Goal: Answer question/provide support: Share knowledge or assist other users

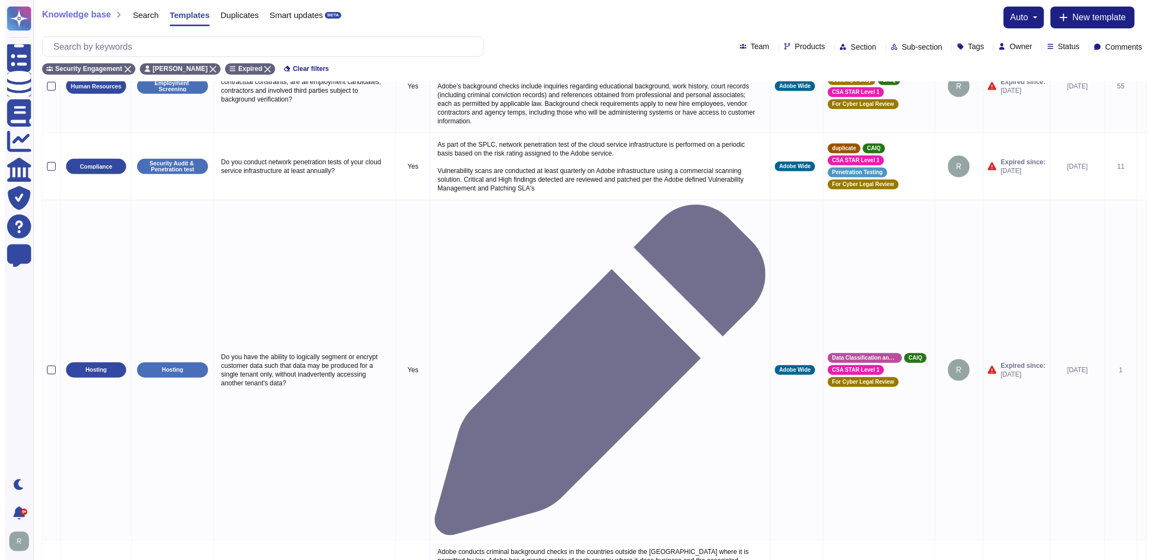
scroll to position [193, 0]
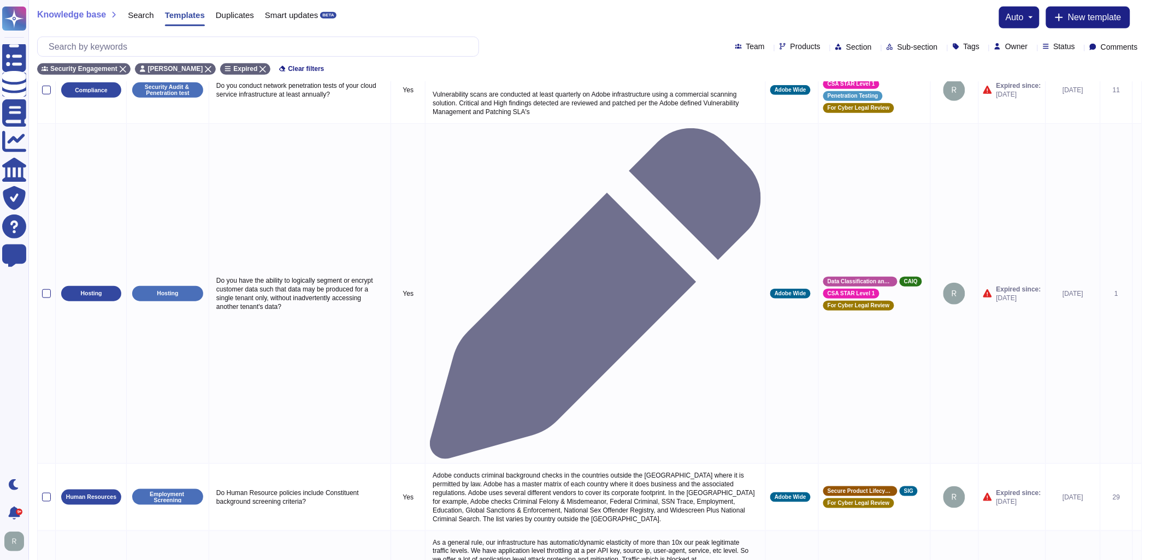
type textarea "Are there documented policies and procedures to ensure trademark and intellectu…"
type textarea "Please refer the the Adobe General Terms for trademark and intellectual propert…"
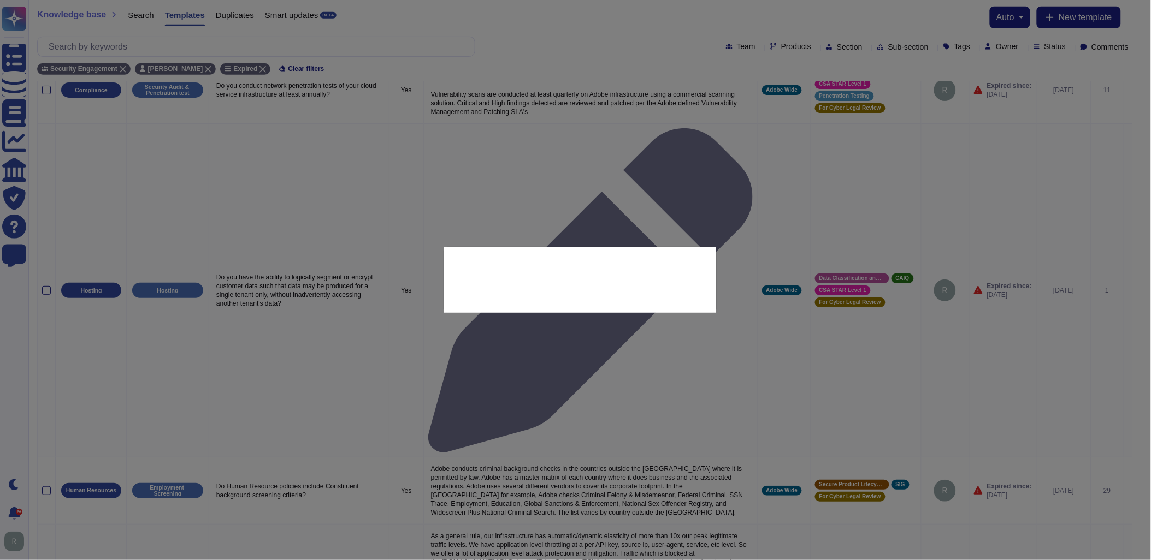
type textarea "Are there documented policies and procedures to ensure trademark and intellectu…"
type textarea "Please refer the the Adobe General Terms for trademark and intellectual propert…"
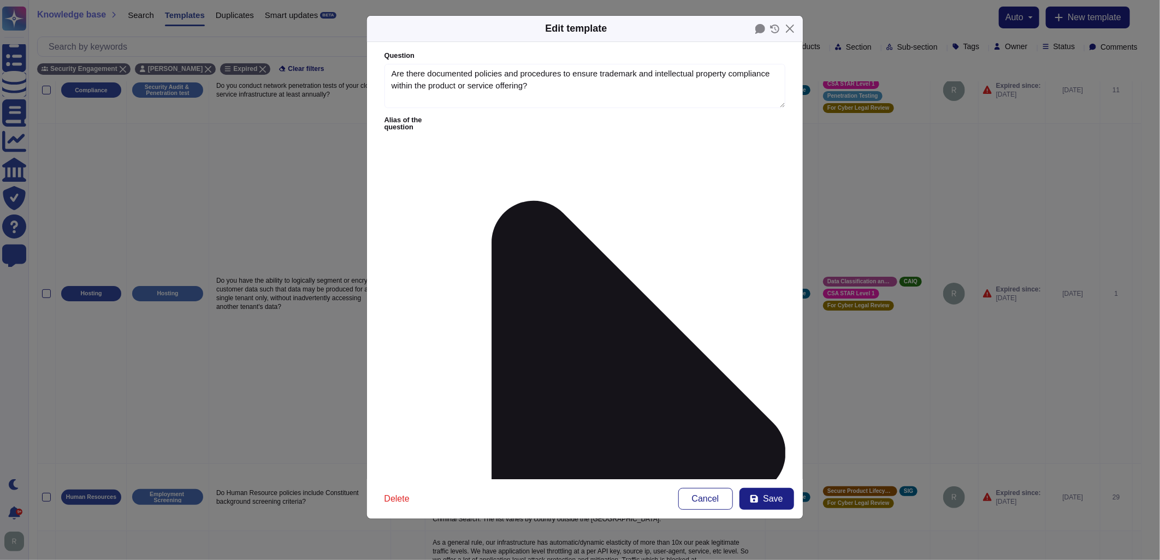
type textarea "Are there documented policies and procedures to ensure trademark and intellectu…"
type textarea "Please refer the the Adobe General Terms for trademark and intellectual propert…"
click at [758, 28] on icon at bounding box center [760, 29] width 10 height 10
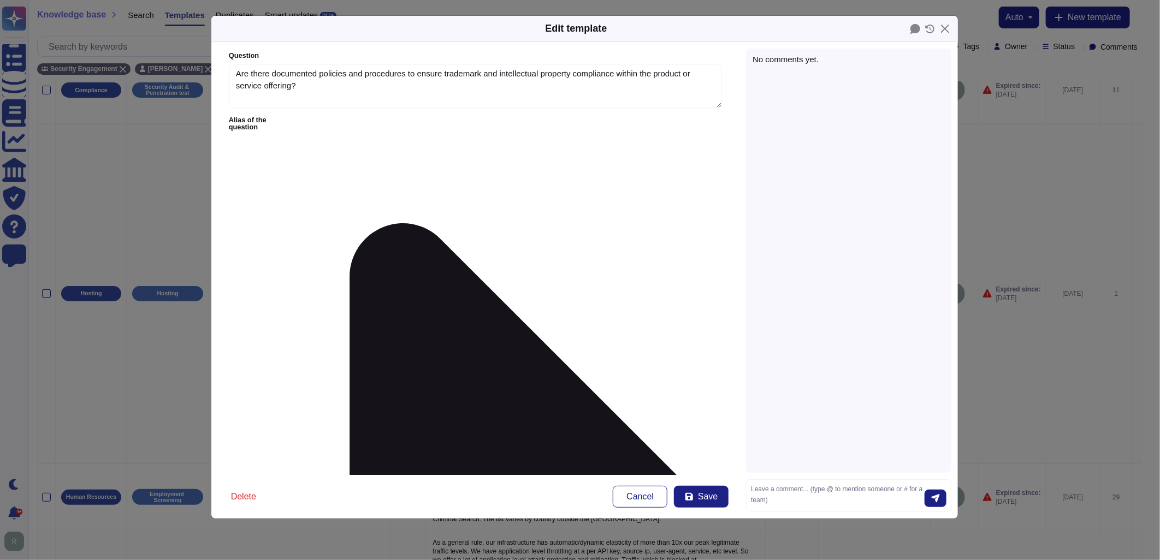
click at [787, 57] on div "No comments yet." at bounding box center [848, 59] width 192 height 8
click at [795, 494] on textarea at bounding box center [838, 495] width 174 height 23
click at [834, 489] on textarea "We need to delete the second 'the' in the response." at bounding box center [838, 495] width 174 height 23
click at [850, 486] on textarea "We need to delete the duplicate 'the' in the response." at bounding box center [838, 495] width 174 height 23
type textarea "We need to delete the duplicate 'the' in the response."
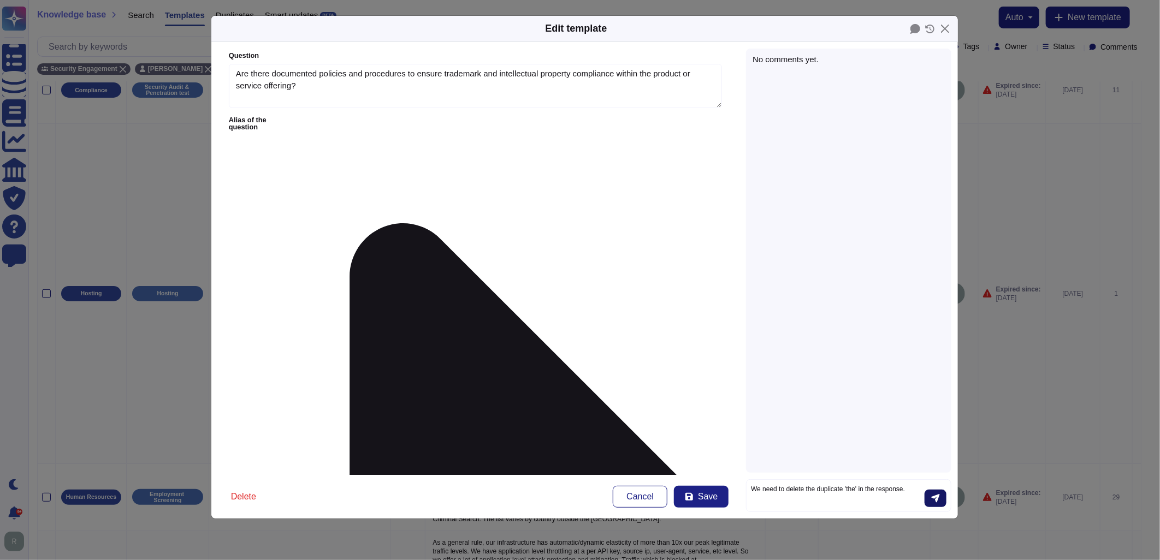
click at [937, 494] on button "submit" at bounding box center [936, 498] width 22 height 17
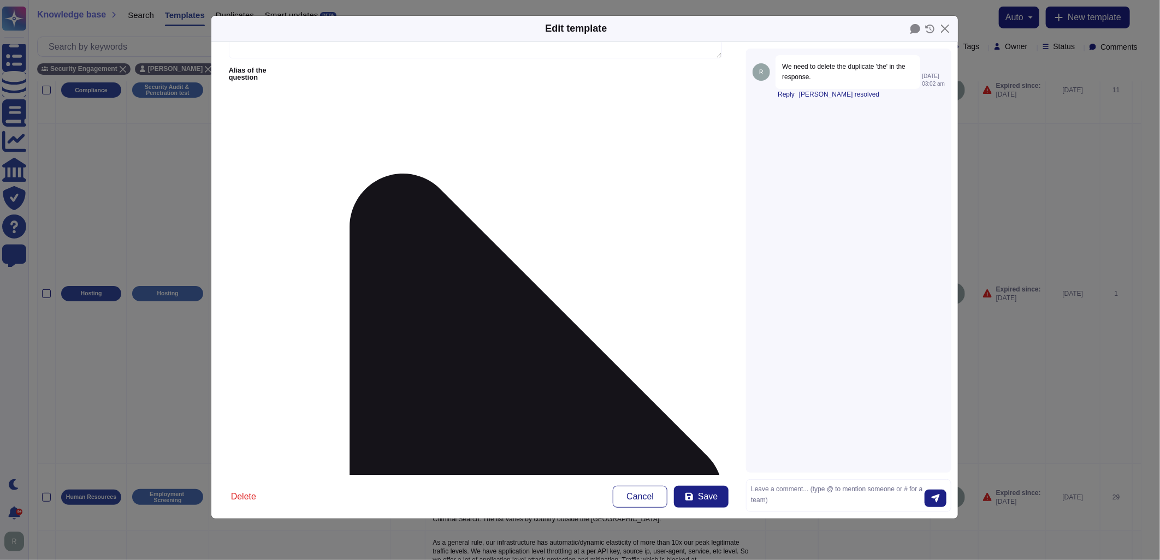
scroll to position [50, 0]
click at [692, 495] on icon at bounding box center [689, 497] width 8 height 8
type input "[DATE]"
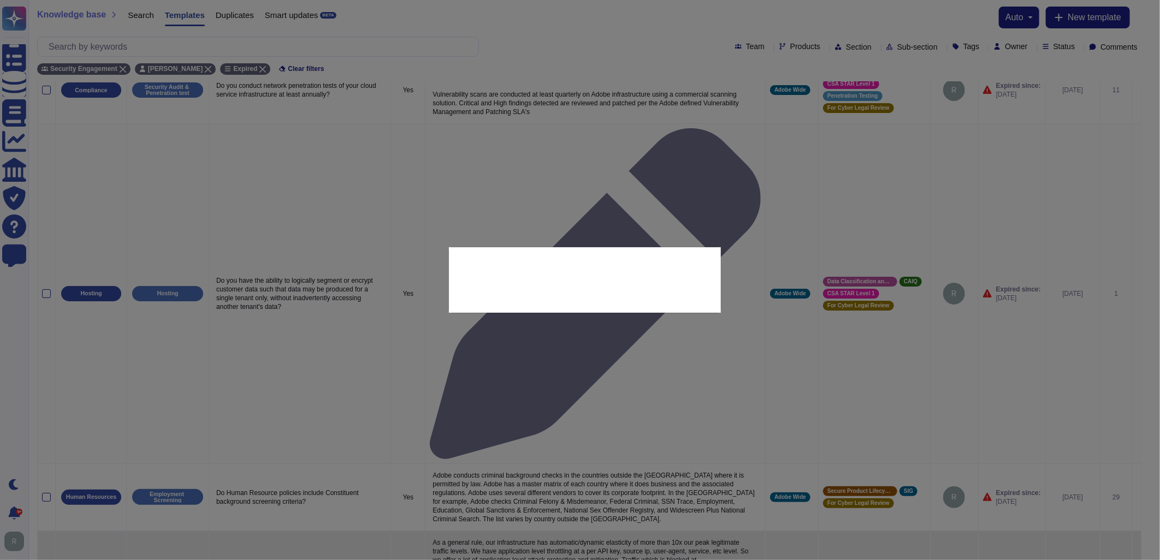
scroll to position [152, 0]
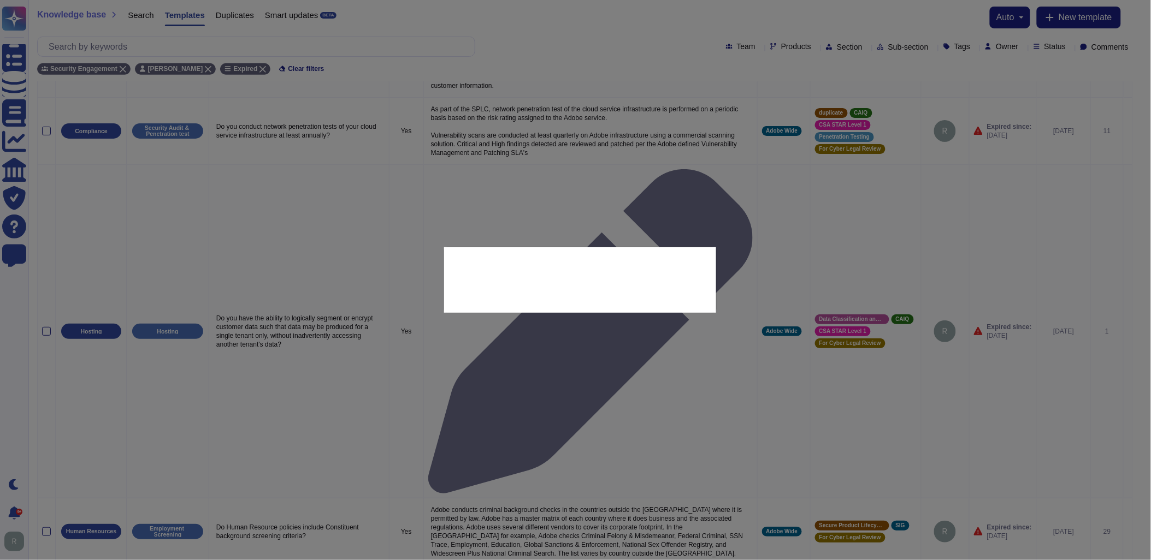
type textarea "Do you provide tenants with geographically resilient hosting options?"
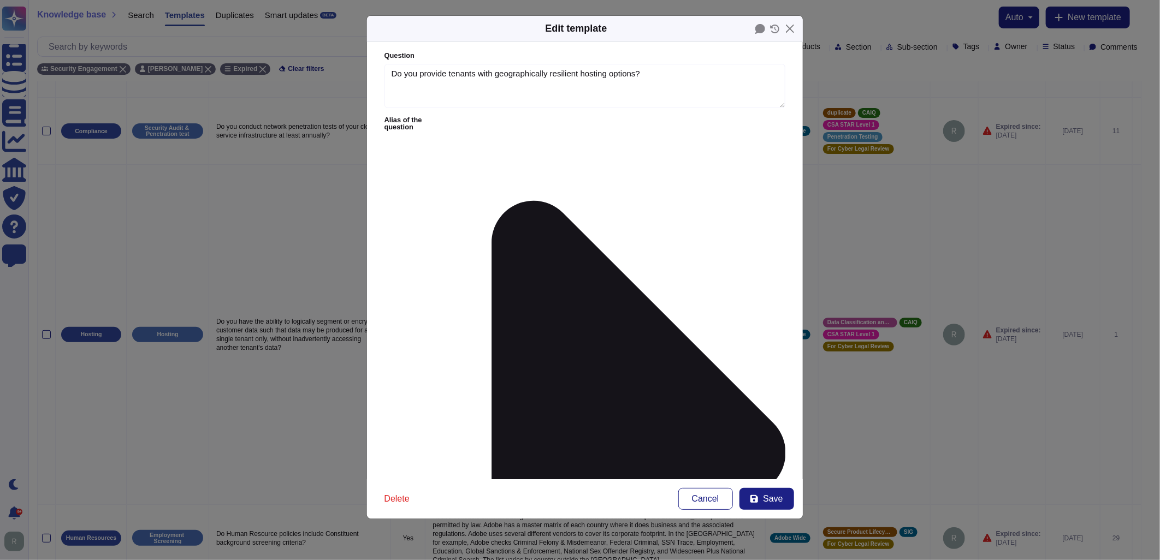
type textarea "Do you provide tenants with geographically resilient hosting options?"
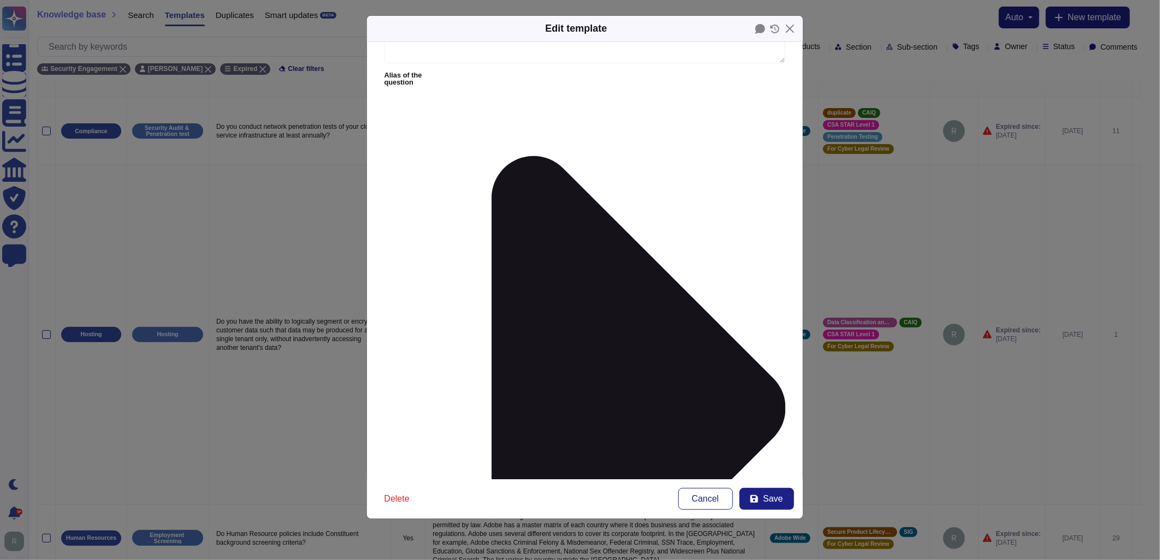
scroll to position [46, 0]
click at [762, 499] on button "Save" at bounding box center [766, 499] width 55 height 22
type input "[DATE]"
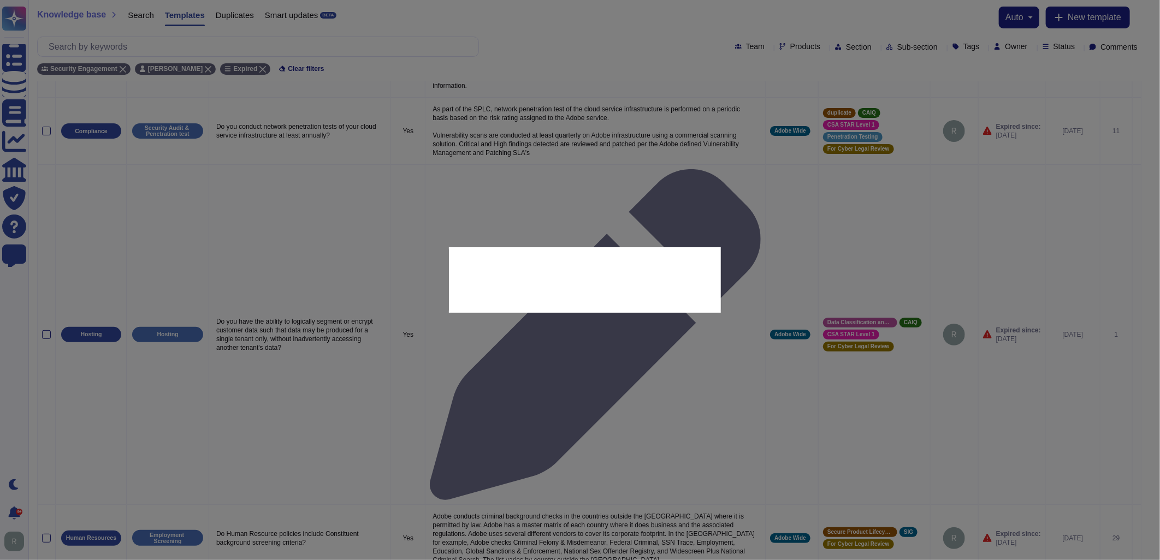
scroll to position [120, 0]
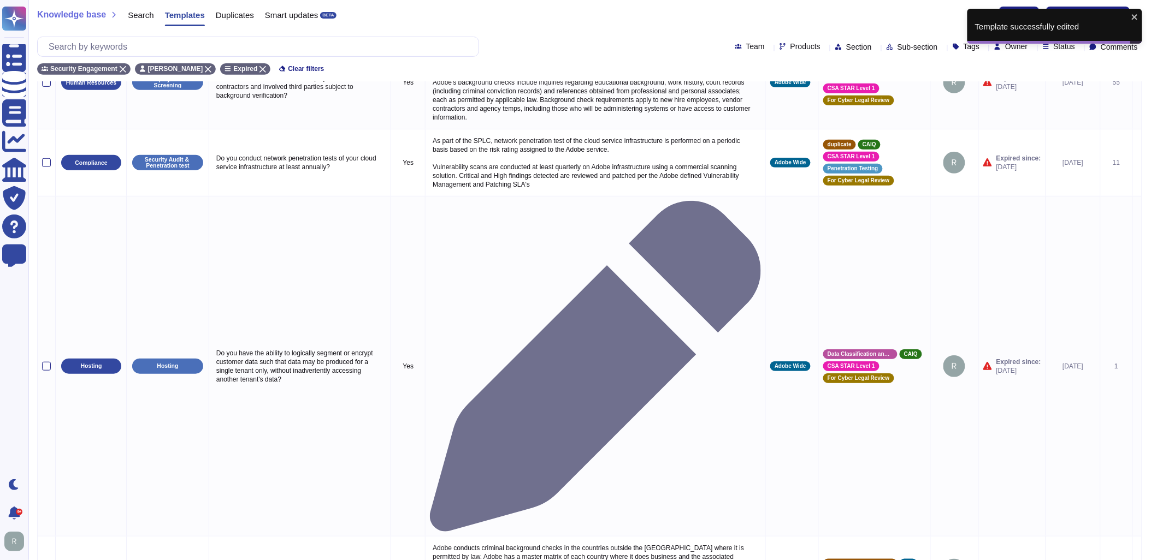
type textarea "Do you provide a capability to identify data and virtual machines via policy ta…"
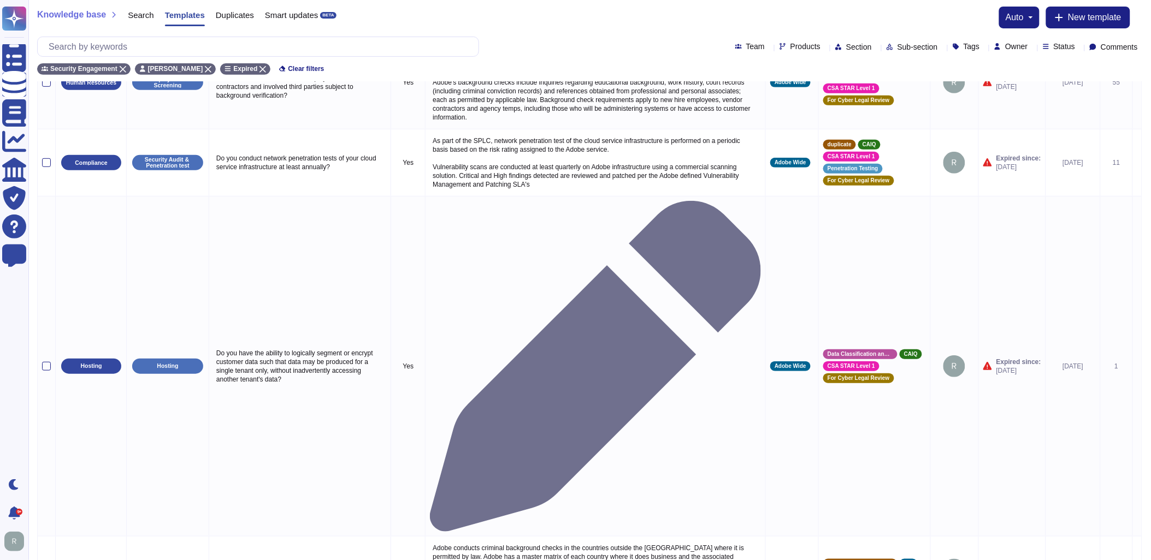
type textarea "Adobe customers are not involved in identifying virtual machines as Adobe manag…"
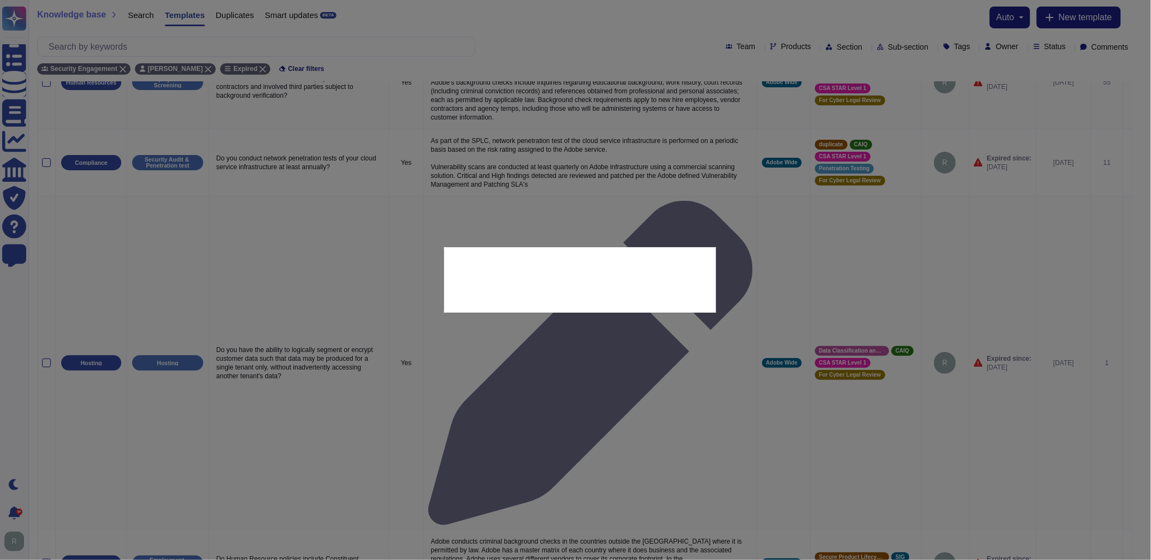
type textarea "Do you provide a capability to identify data and virtual machines via policy ta…"
type textarea "Adobe customers are not involved in identifying virtual machines as Adobe manag…"
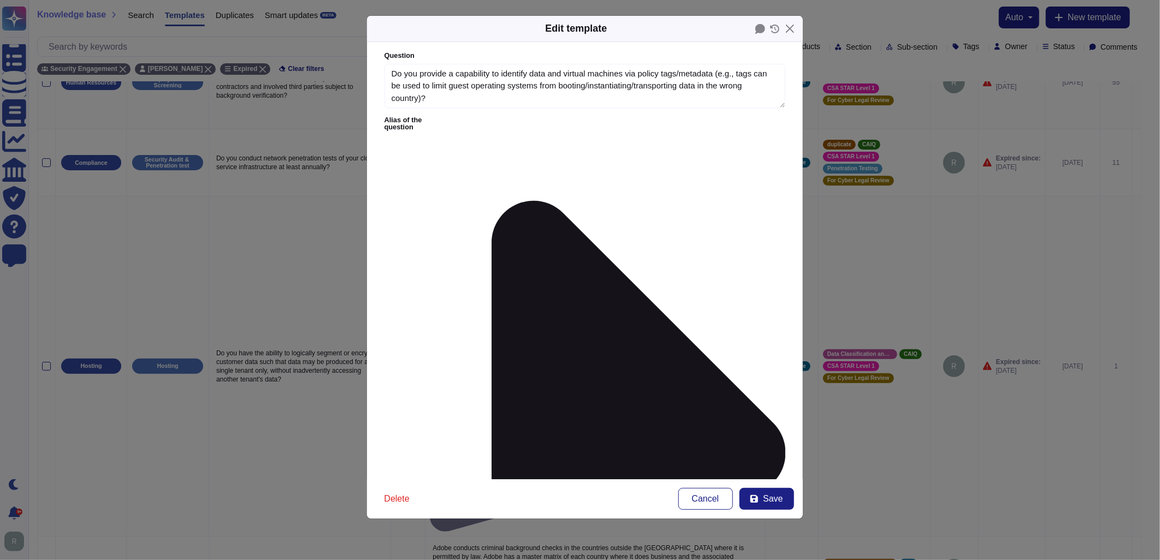
type textarea "Do you provide a capability to identify data and virtual machines via policy ta…"
type textarea "Adobe customers are not involved in identifying virtual machines as Adobe manag…"
click at [752, 497] on icon at bounding box center [754, 499] width 8 height 8
type input "[DATE]"
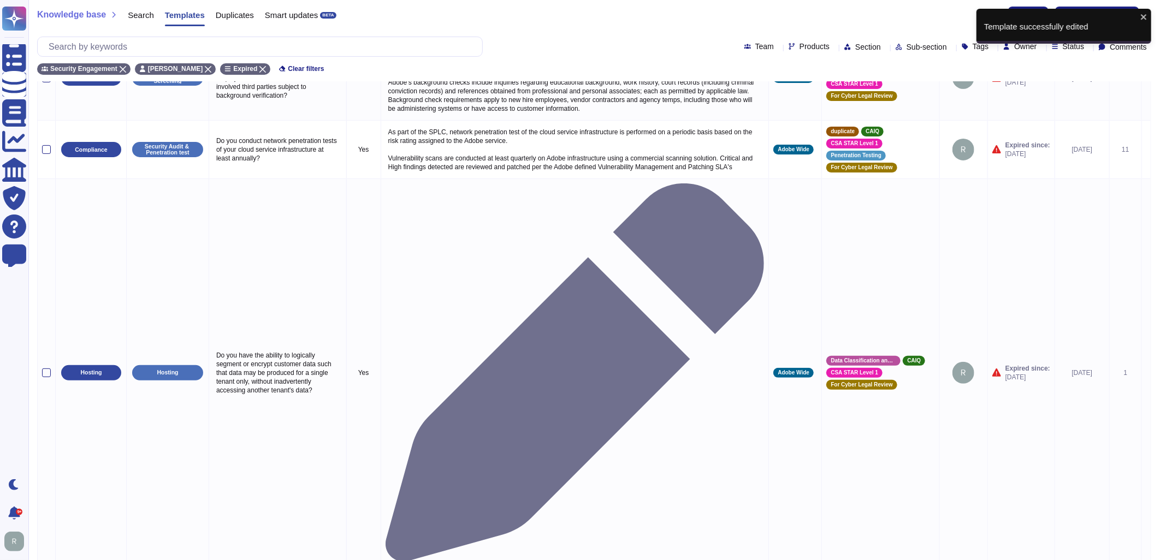
scroll to position [50, 0]
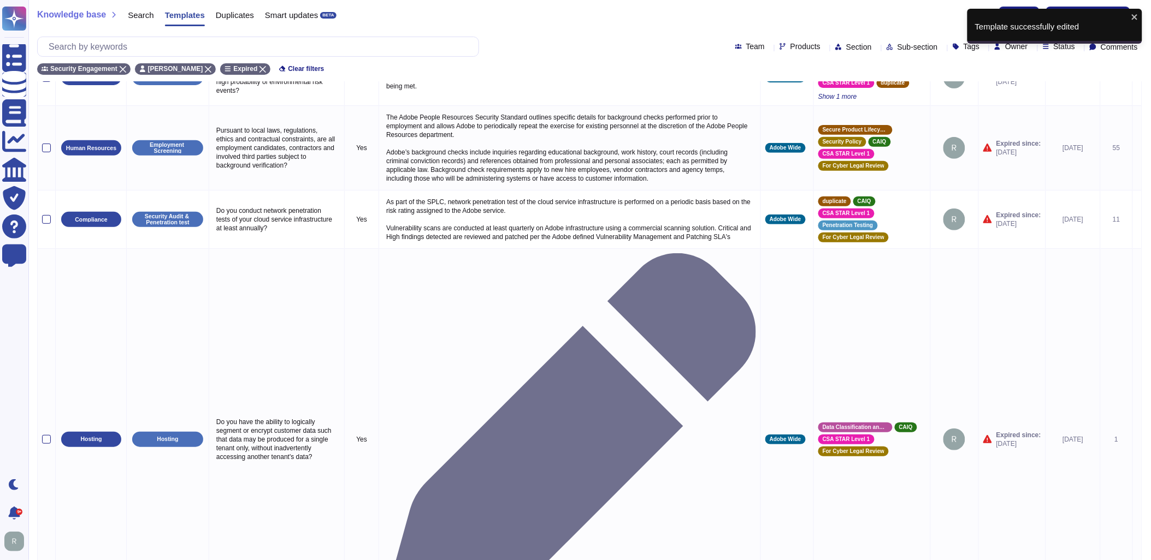
type textarea "Are applications released to production on a fixed schedule? Identify the sched…"
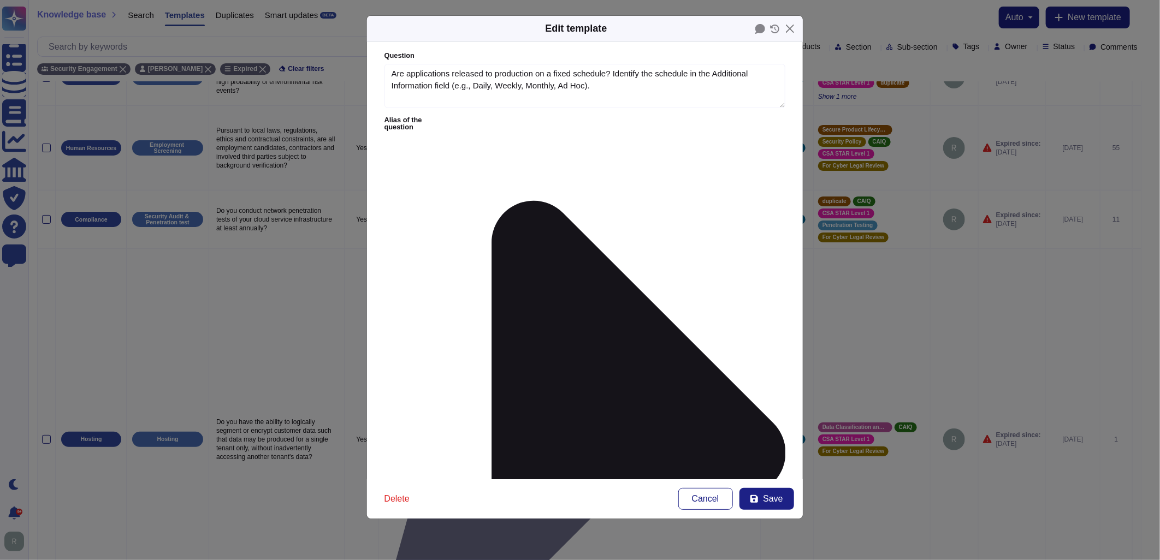
type textarea "Are applications released to production on a fixed schedule? Identify the sched…"
type textarea "Please refer to [URL][DOMAIN_NAME] for details."
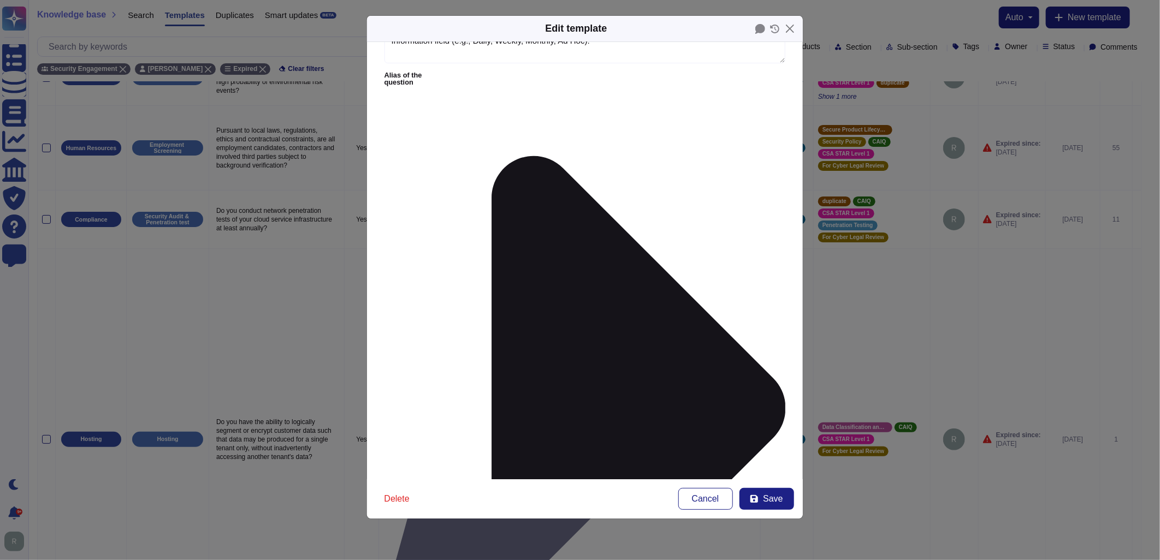
scroll to position [46, 0]
click at [769, 503] on span "Save" at bounding box center [773, 499] width 20 height 9
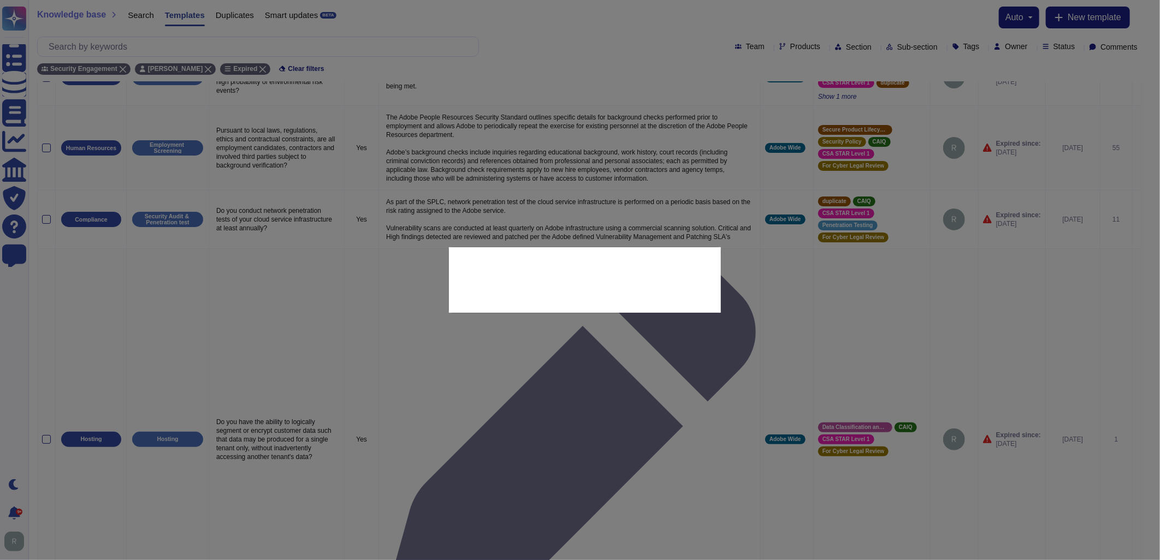
type input "[DATE]"
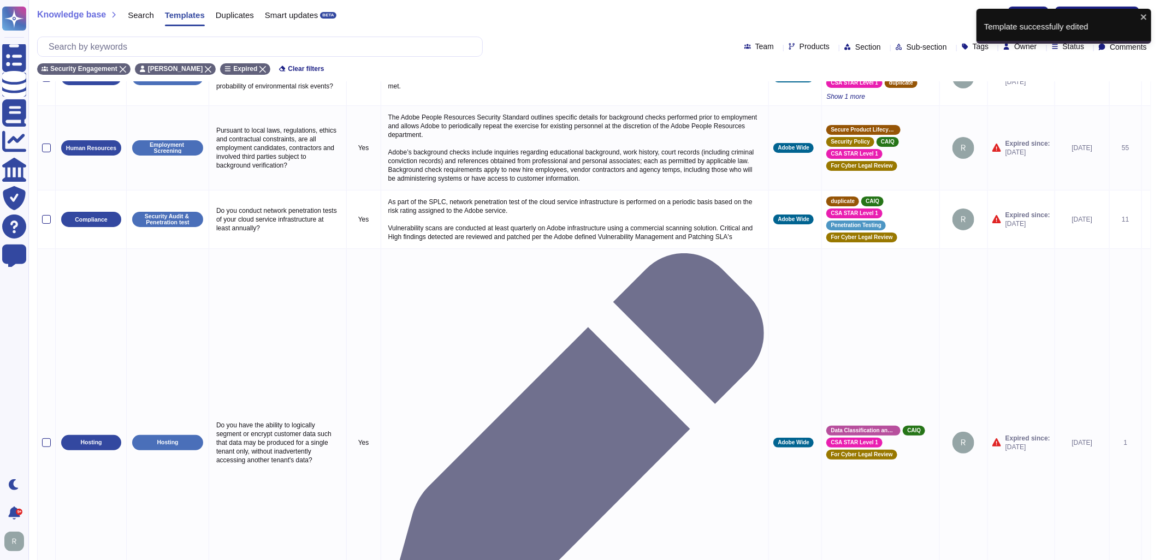
scroll to position [1, 0]
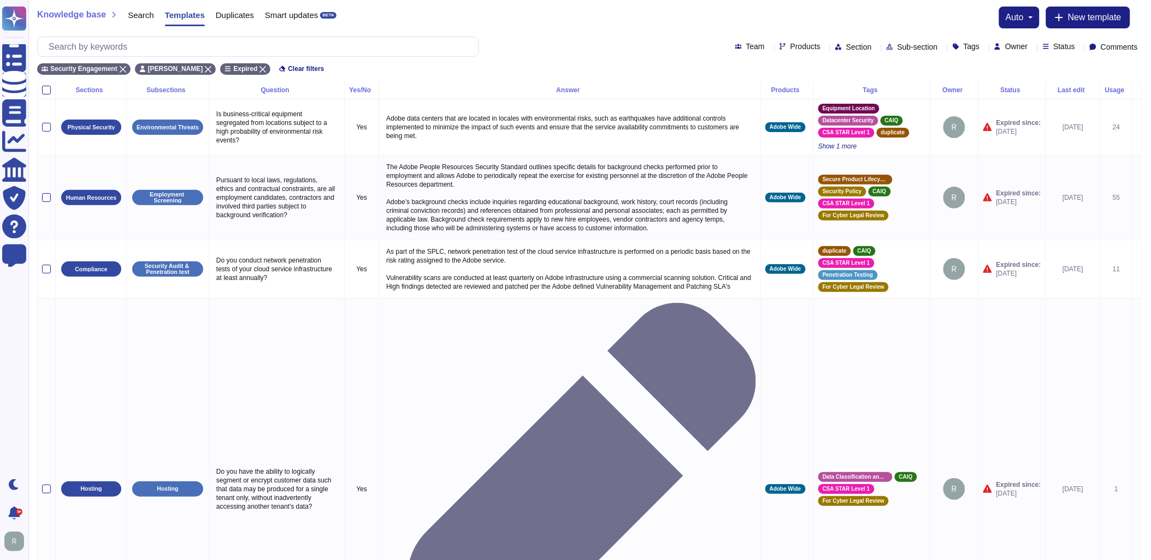
type textarea "How are DDos attacks handled in regards to APIs?"
type textarea "As a general rule, our infrastructure has automatic/dynamic elasticity of more …"
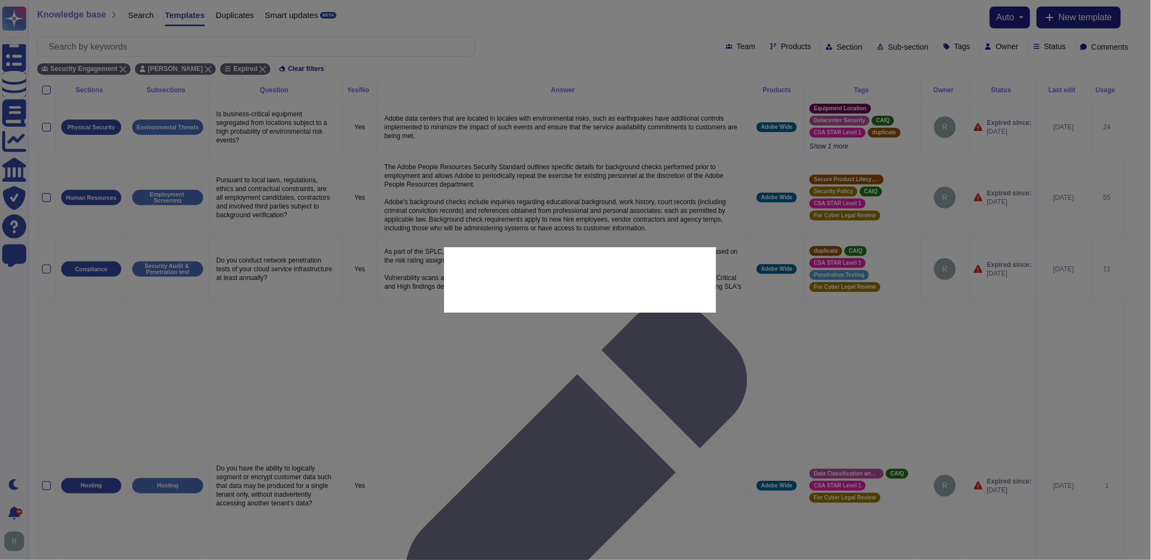
type textarea "How are DDos attacks handled in regards to APIs?"
type textarea "As a general rule, our infrastructure has automatic/dynamic elasticity of more …"
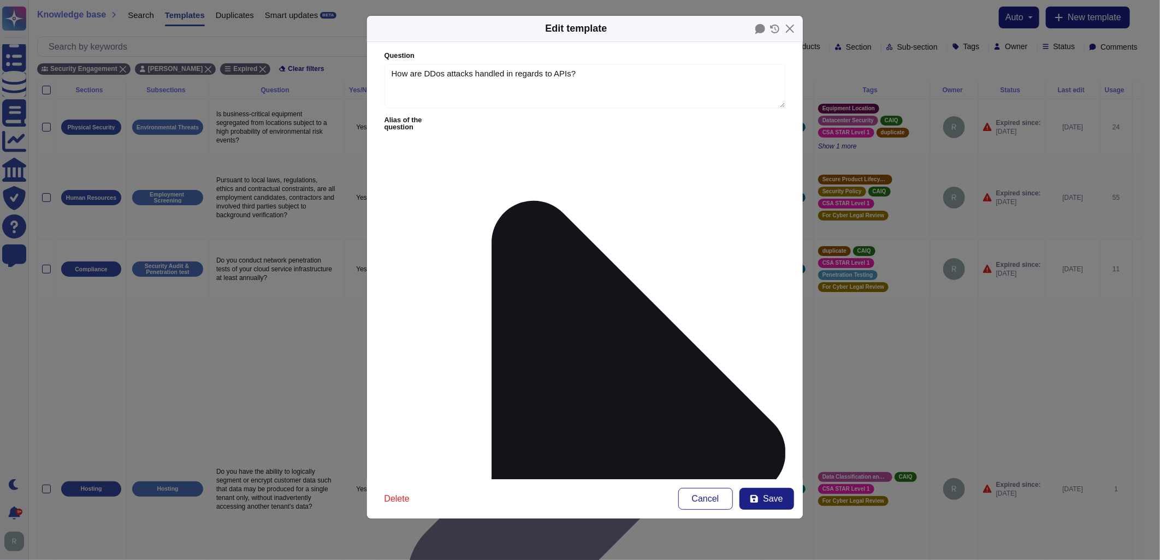
type textarea "How are DDos attacks handled in regards to APIs?"
type textarea "As a general rule, our infrastructure has automatic/dynamic elasticity of more …"
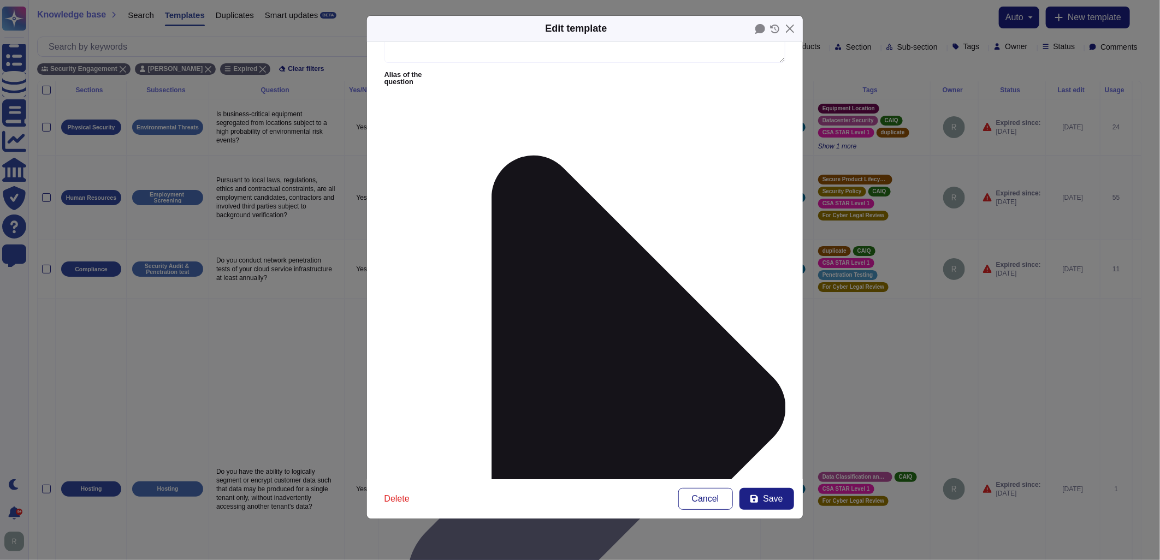
scroll to position [46, 0]
click at [773, 506] on button "Save" at bounding box center [766, 499] width 55 height 22
type input "[DATE]"
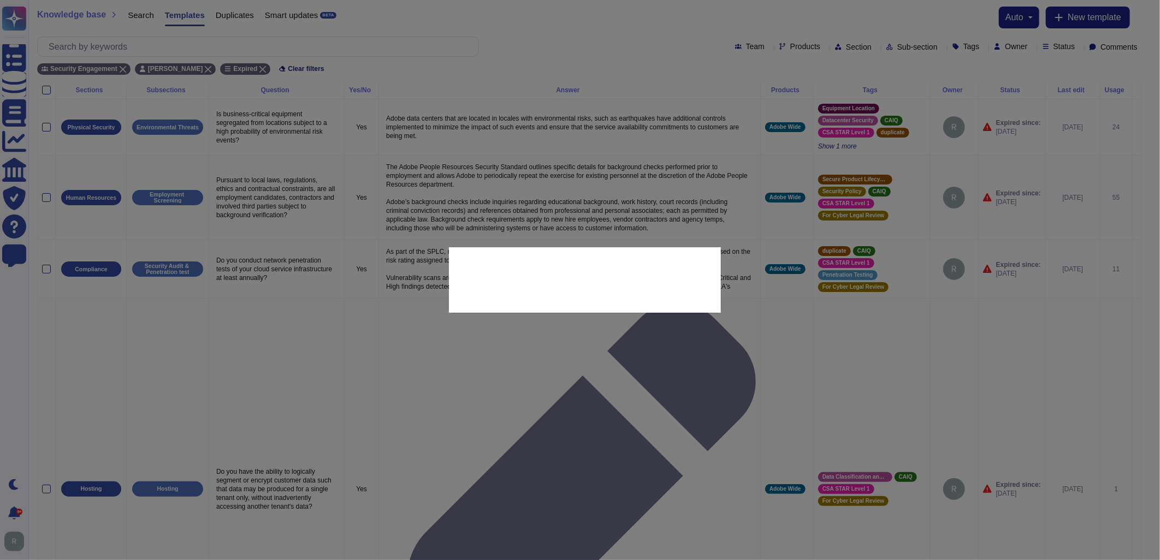
scroll to position [0, 0]
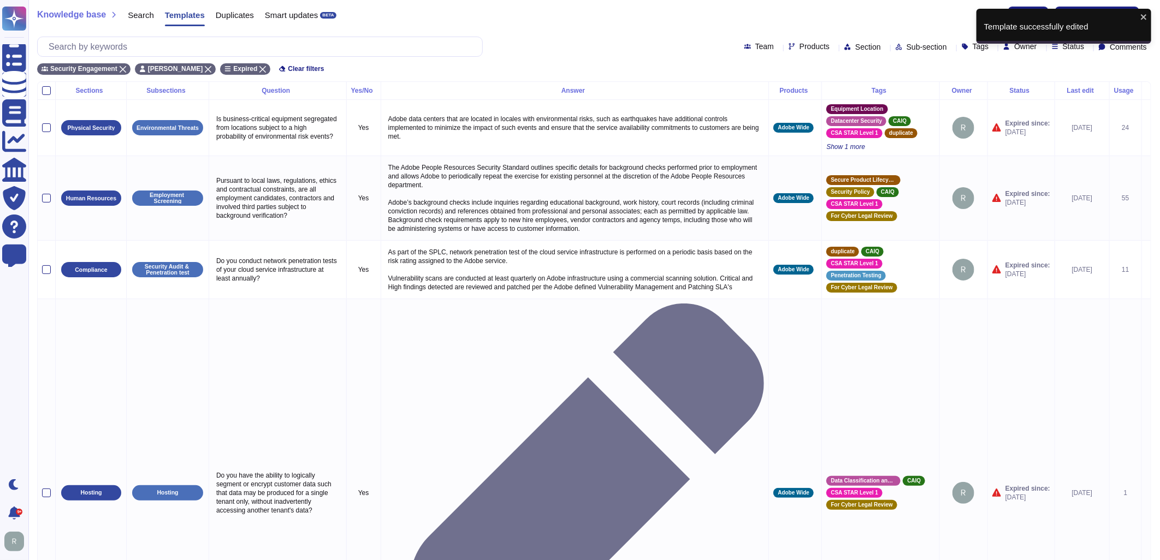
type textarea "Do Human Resource policies include Constituent background screening criteria?"
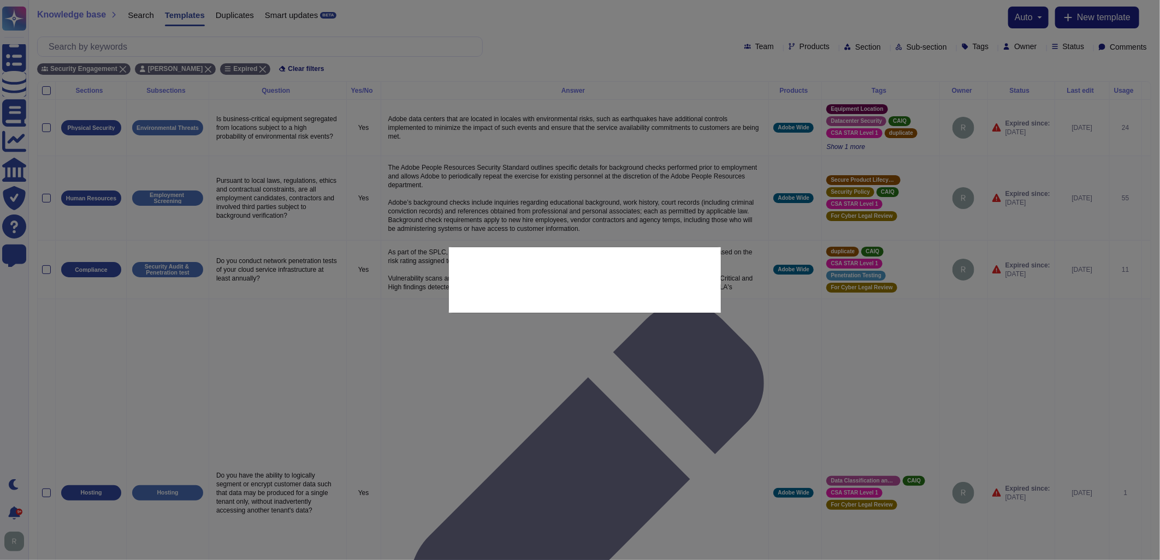
type textarea "Do Human Resource policies include Constituent background screening criteria?"
type textarea "Adobe conducts criminal background checks in the countries outside the [GEOGRAP…"
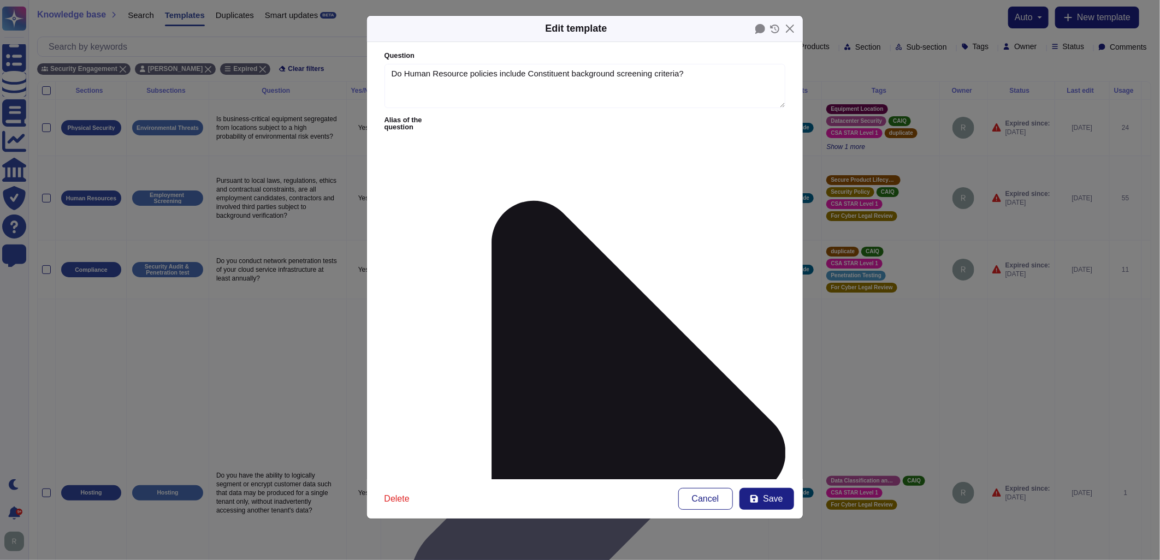
type textarea "Do Human Resource policies include Constituent background screening criteria?"
type textarea "Adobe conducts criminal background checks in the countries outside the [GEOGRAP…"
click at [756, 492] on button "Save" at bounding box center [766, 499] width 55 height 22
type input "[DATE]"
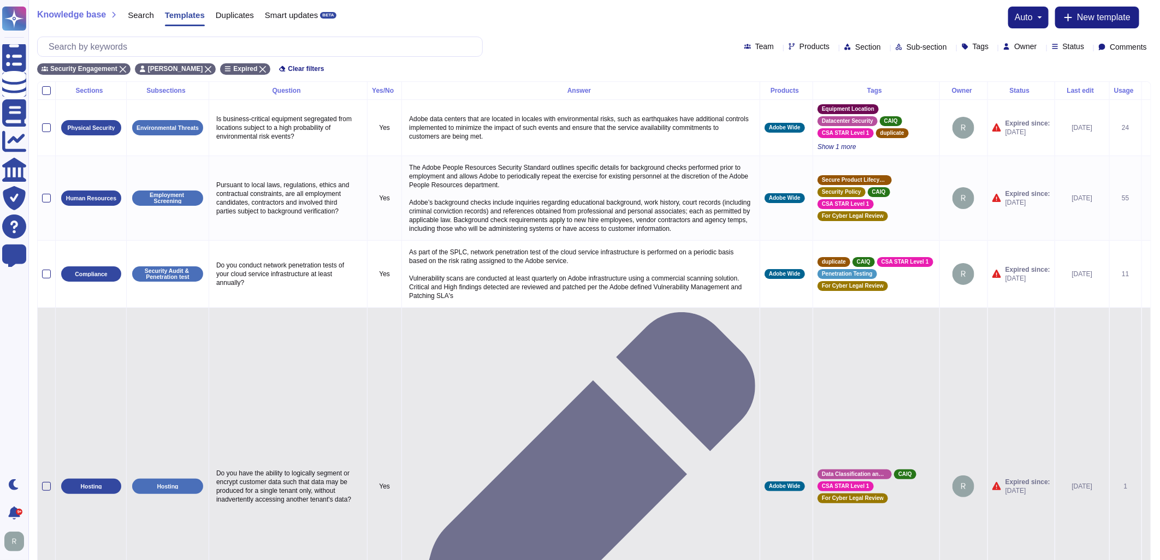
click at [1146, 487] on icon at bounding box center [1146, 487] width 0 height 0
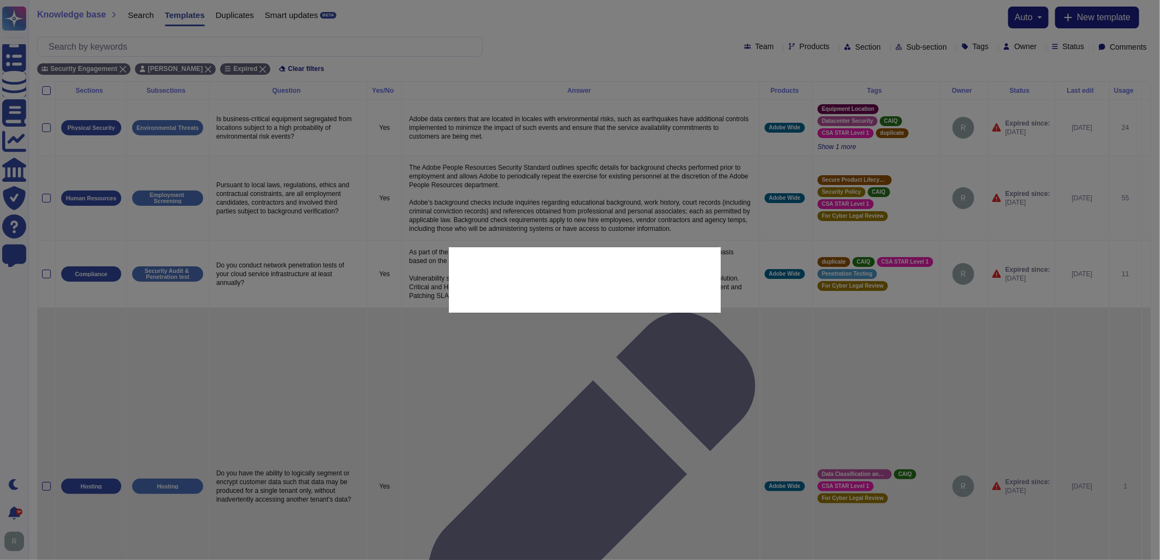
type textarea "Do you have the ability to logically segment or encrypt customer data such that…"
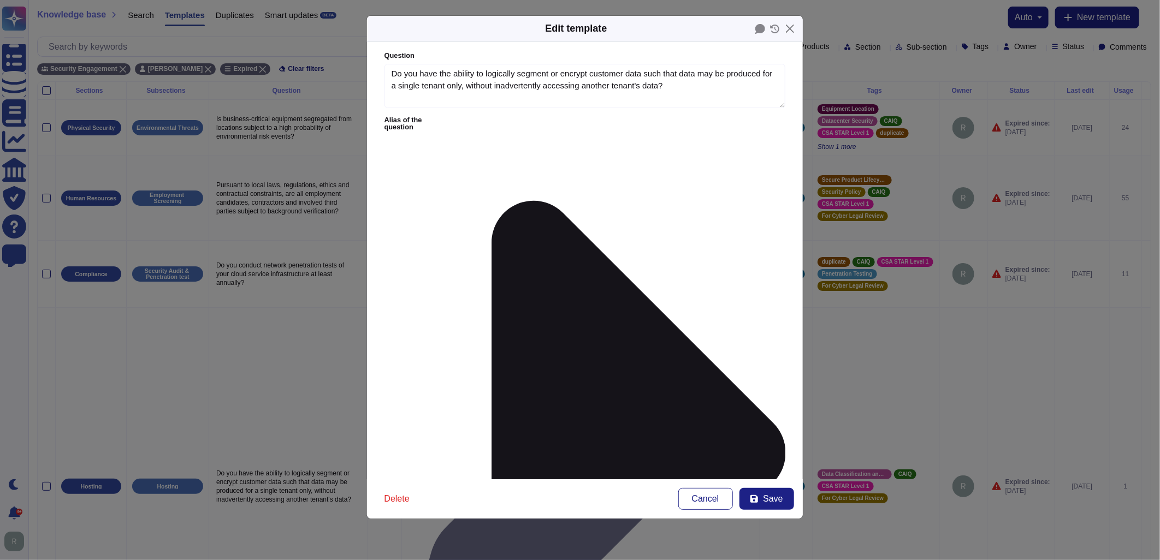
type textarea "Do you have the ability to logically segment or encrypt customer data such that…"
click at [473, 119] on icon at bounding box center [617, 453] width 336 height 672
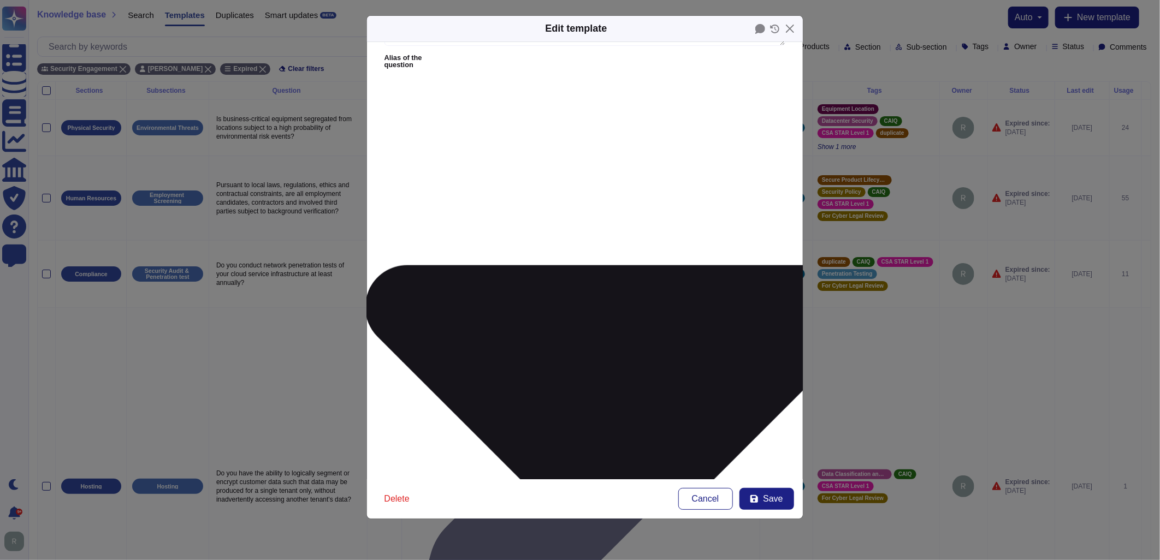
scroll to position [72, 0]
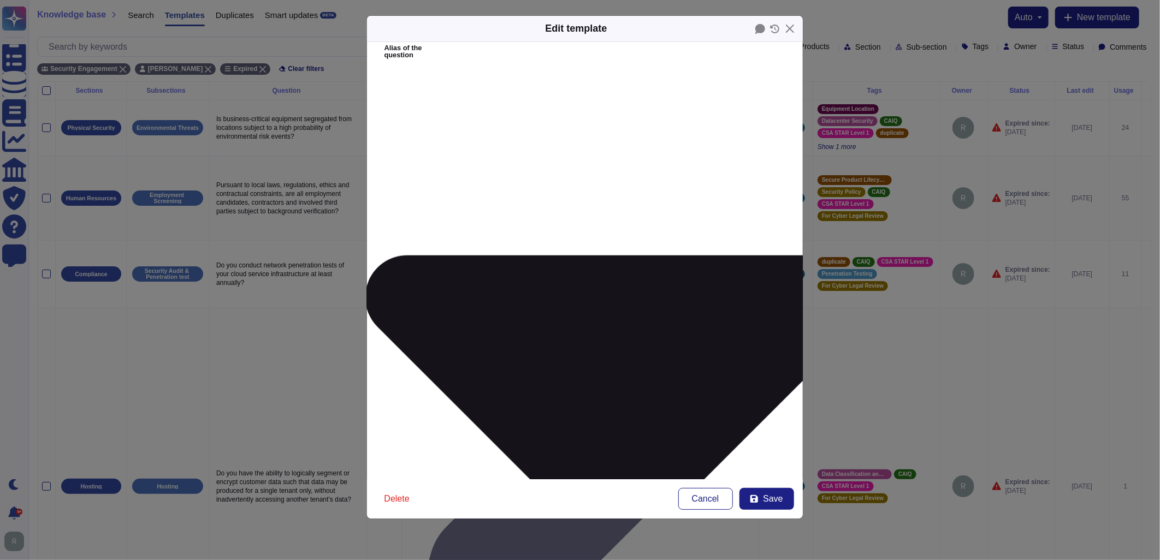
click at [782, 501] on span "Save" at bounding box center [773, 499] width 20 height 9
type input "[DATE]"
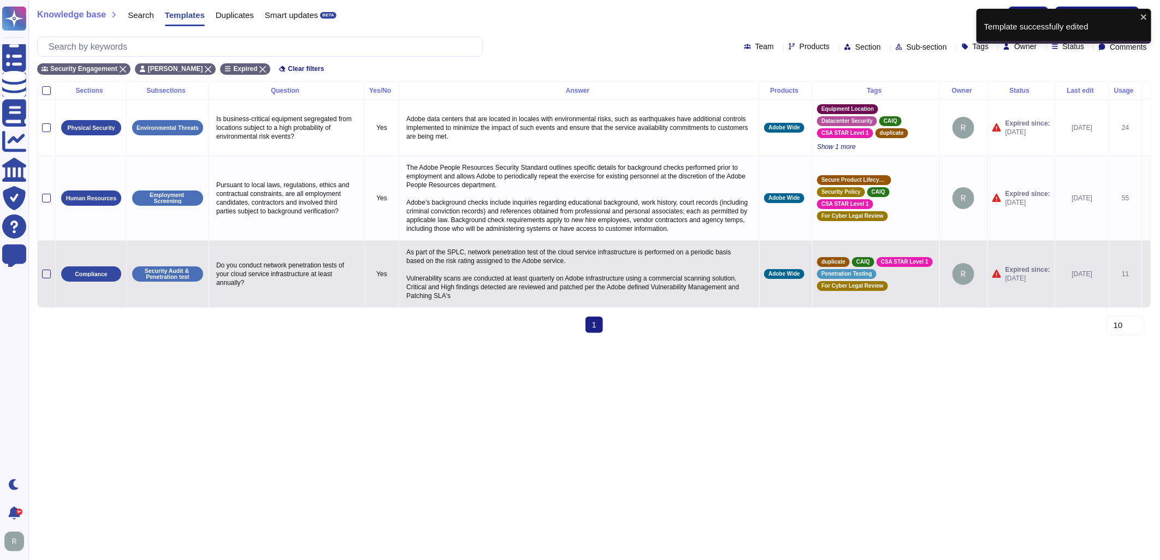
click at [303, 274] on p "Do you conduct network penetration tests of your cloud service infrastructure a…" at bounding box center [287, 274] width 146 height 32
type textarea "Do you conduct network penetration tests of your cloud service infrastructure a…"
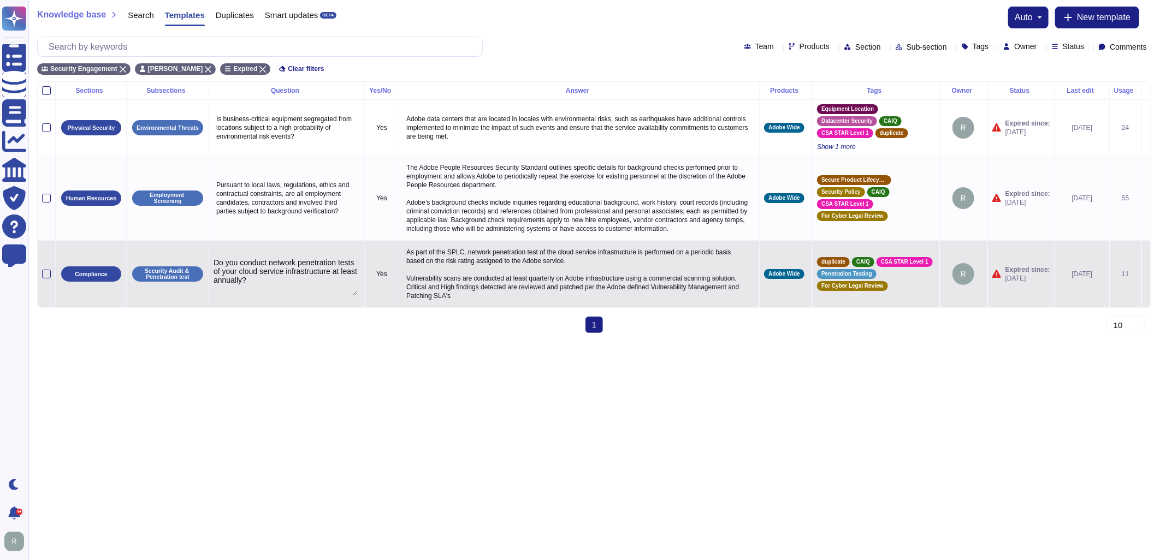
click at [1146, 275] on icon at bounding box center [1146, 275] width 0 height 0
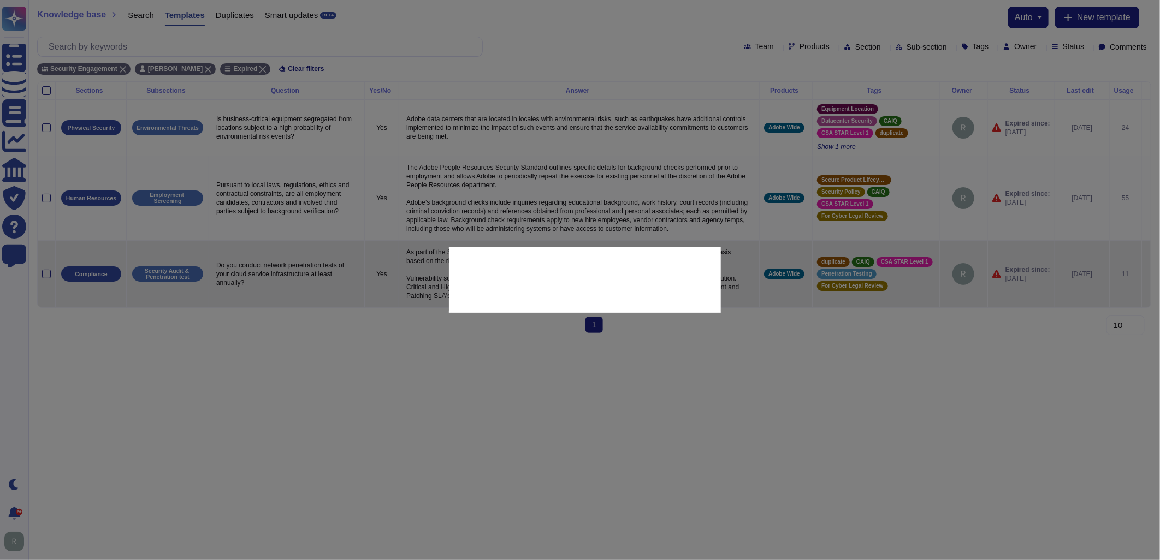
type textarea "Do you conduct network penetration tests of your cloud service infrastructure a…"
type textarea "As part of the SPLC, network penetration test of the cloud service infrastructu…"
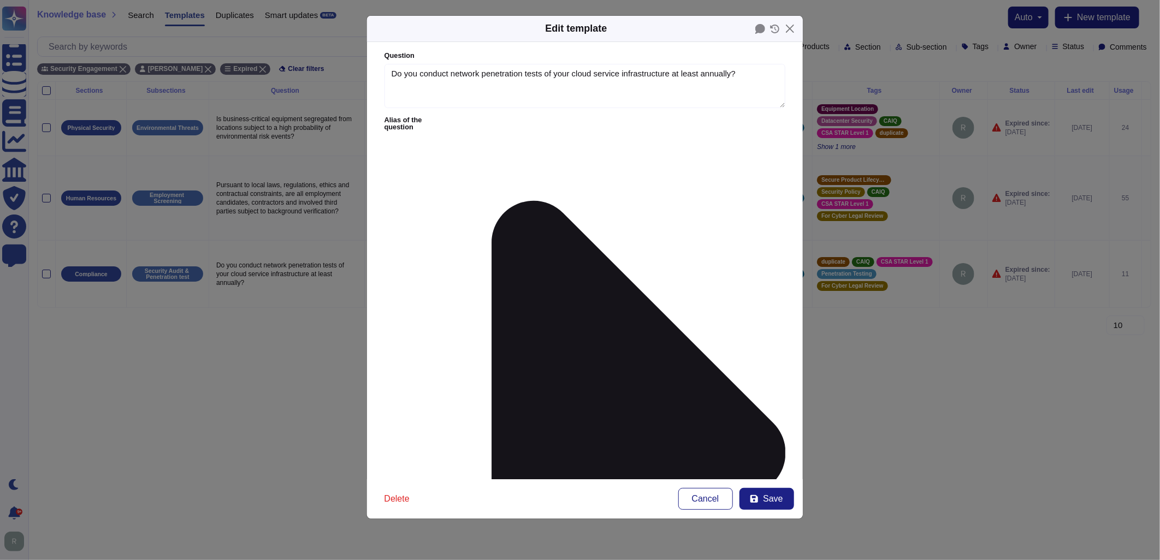
type textarea "Do you conduct network penetration tests of your cloud service infrastructure a…"
type textarea "As part of the SPLC, network penetration test of the cloud service infrastructu…"
click at [491, 201] on icon at bounding box center [638, 453] width 294 height 505
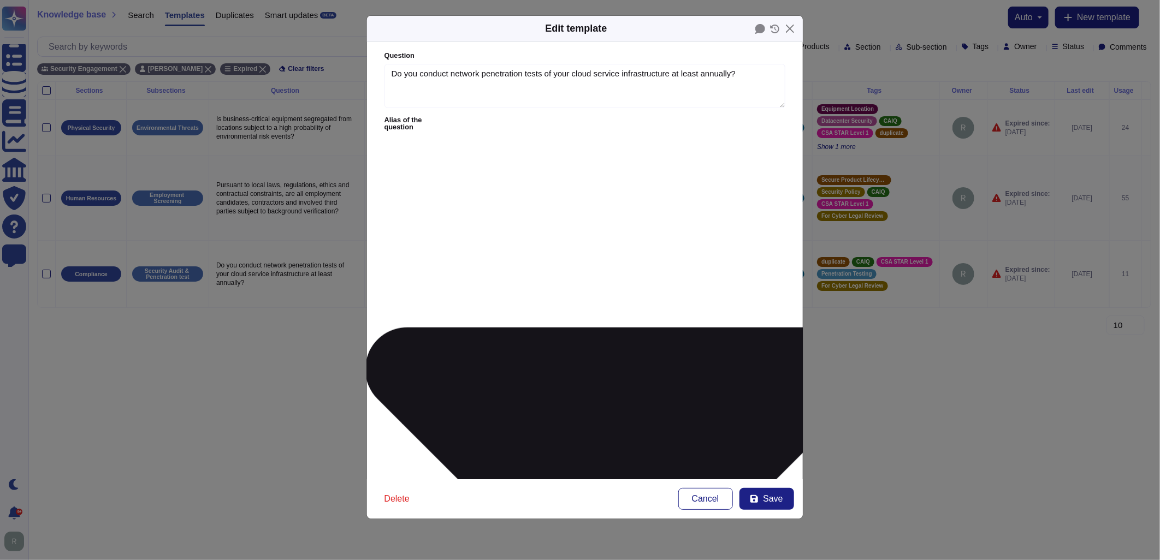
type textarea "7.1.c Are network penetration tests performed at least annually?"
type textarea "Do you perform vulnerability scans or penetration tests on your API infrastruct…"
type textarea "Are network penetration tests performed at least annually?"
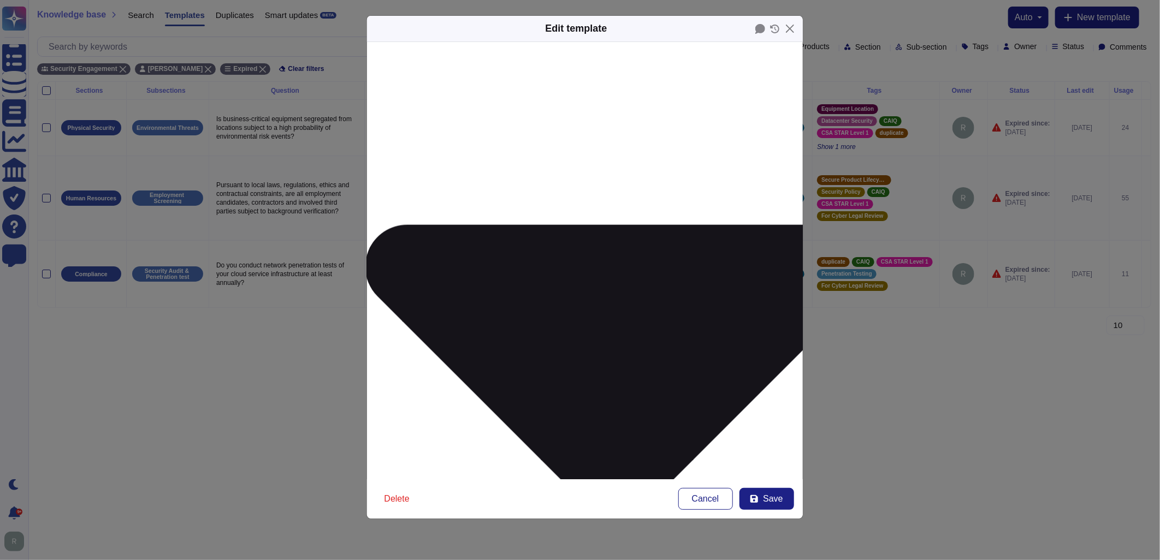
scroll to position [148, 0]
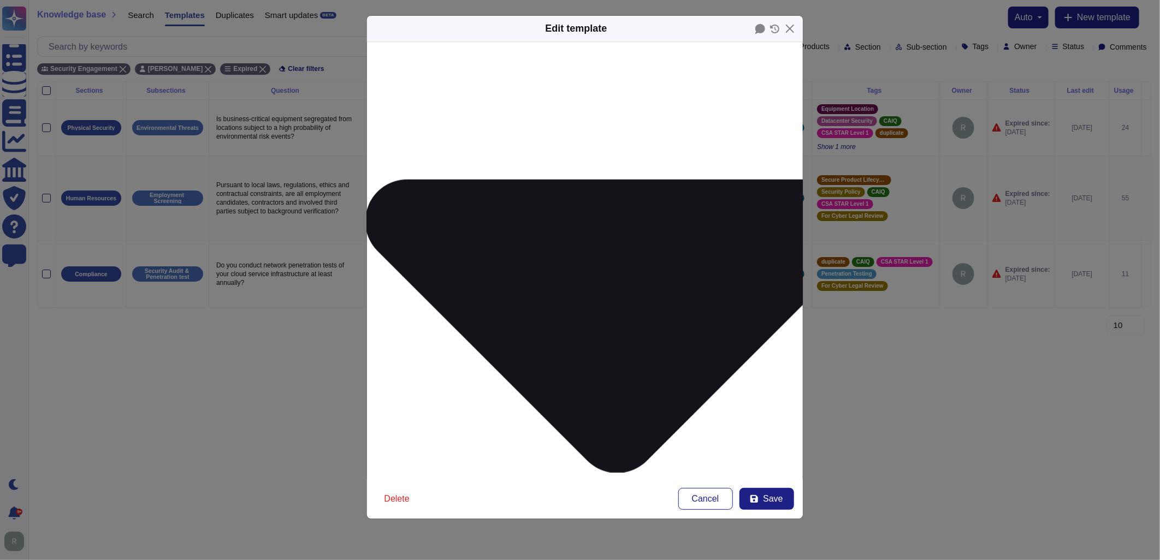
click at [777, 501] on span "Save" at bounding box center [773, 499] width 20 height 9
type input "[DATE]"
type textarea "7.1.c Are network penetration tests performed at least annually?"
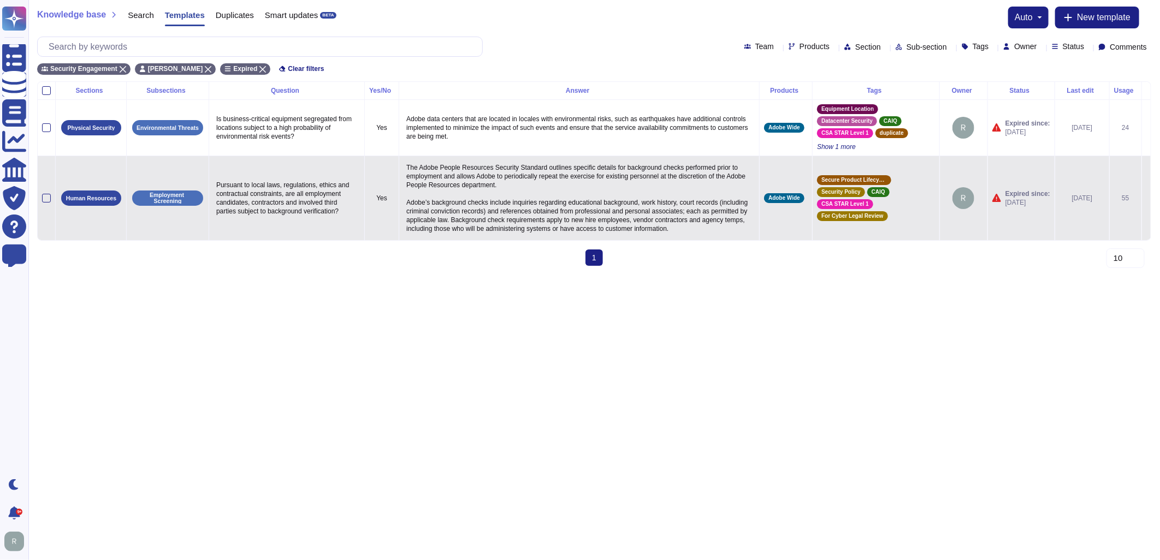
click at [1146, 199] on icon at bounding box center [1146, 199] width 0 height 0
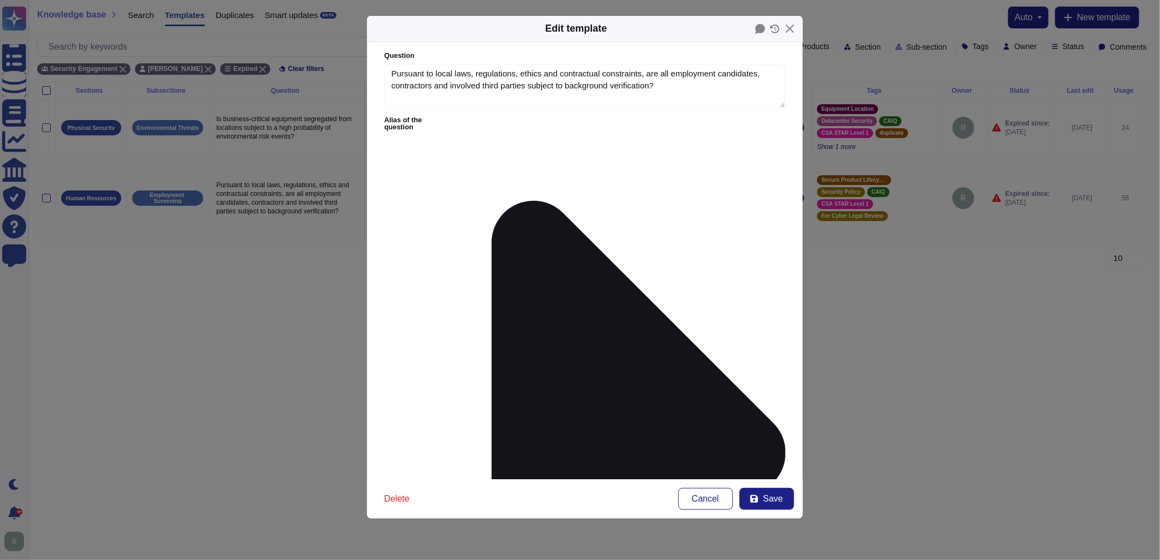
type textarea "Pursuant to local laws, regulations, ethics and contractual constraints, are al…"
type textarea "The Adobe People Resources Security Standard outlines specific details for back…"
click at [475, 117] on icon at bounding box center [617, 453] width 336 height 672
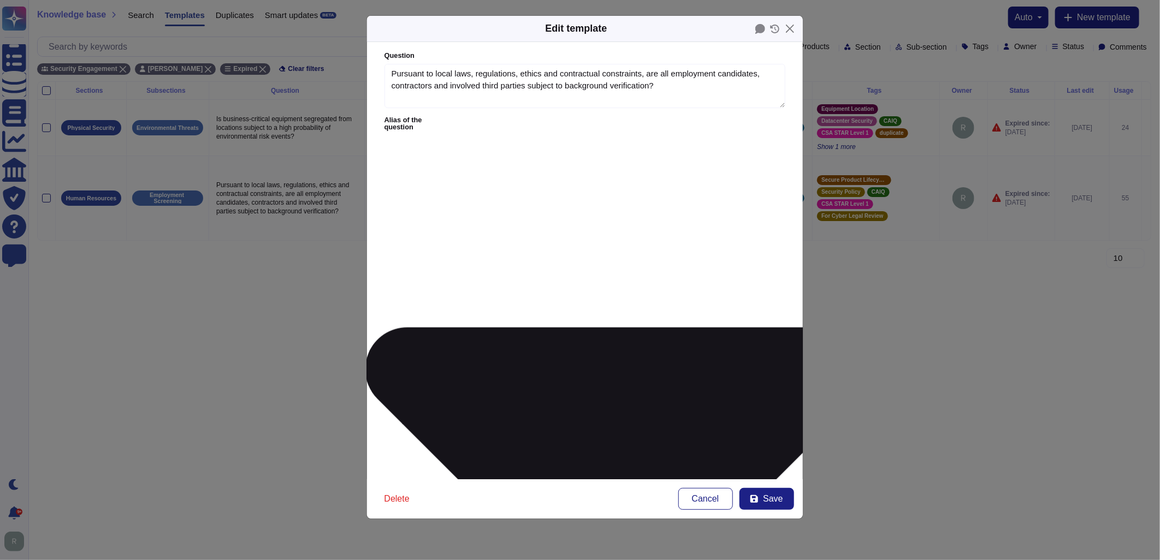
type textarea "Pursuant to local laws, regulations, ethics, and contractual constraints all em…"
type textarea "The cloud provider ensures that all privileged users are subject to background …"
type textarea "Pursuant to local laws, regulations, ethics, and contractual constraints, are a…"
type textarea "Are background checks performed at hire for all employees and contractors, incl…"
type textarea "Do you conduct background checks and drug screening for all new employees?"
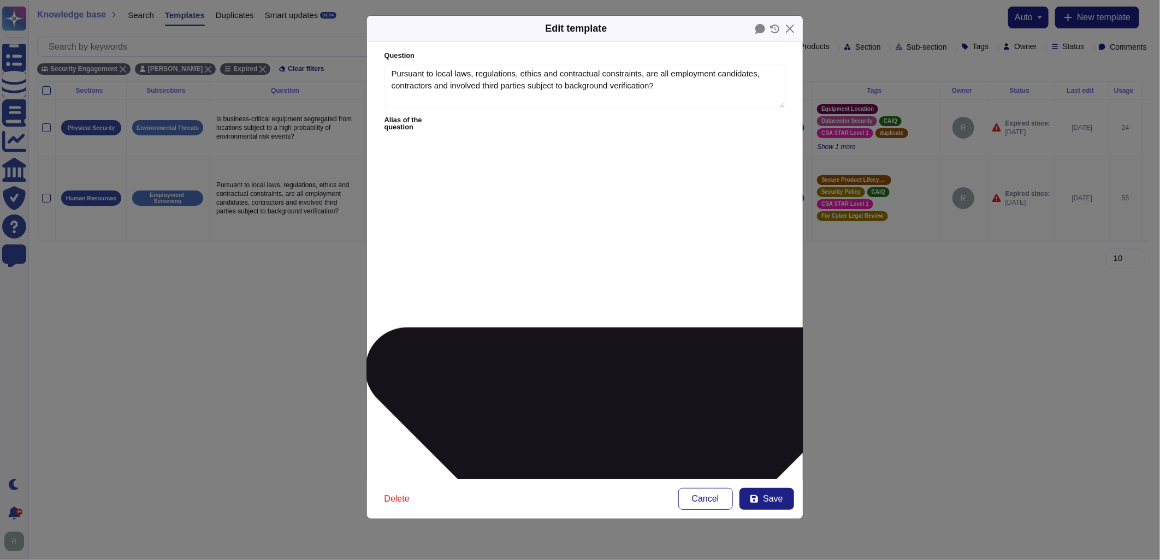
type textarea "Best practices are to conduct pre-employment background checks, how are you ens…"
type textarea "Are best practices followed for onboarding (including background checks and oth…"
type textarea "Does your company require background checks on all employees, including crimina…"
type textarea "Are your employee subjected to background investigation checks including below …"
type textarea "17. Does the company perform background checks/drug testing on all new employee…"
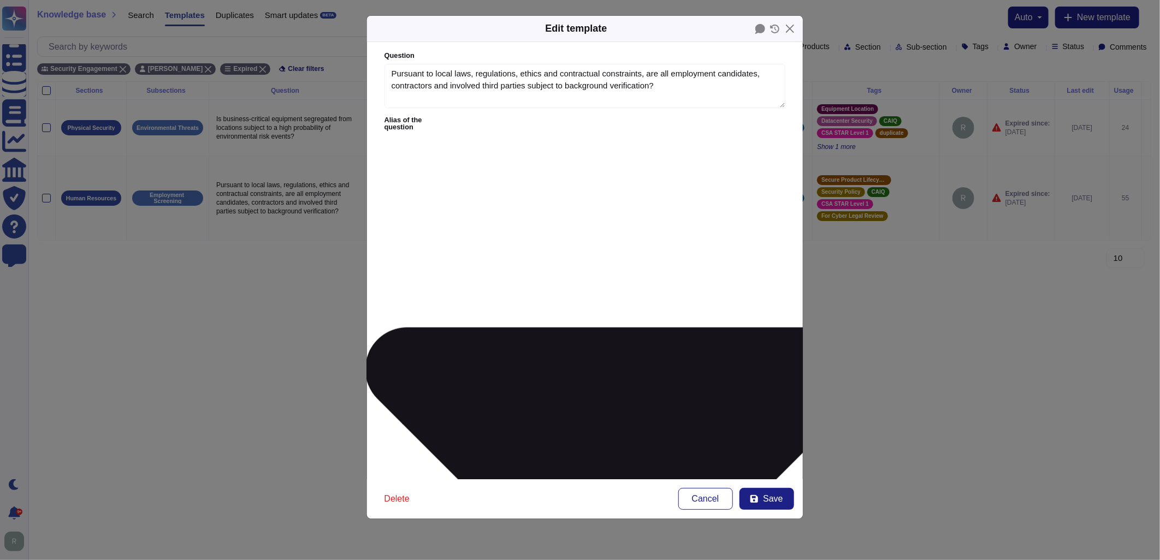
type textarea "4.1 Does your company ensure successful background checks have been completed b…"
type textarea "Do all employees undergo reference and/or background checks (where law permits)?"
type textarea "*5.5*Are all employment candidates, contractors and involved third parties subj…"
type textarea "Do you conduct background verification for all new employees (including remote …"
type textarea "[For Contractors and consultants only] Has your organisation undertaken crimina…"
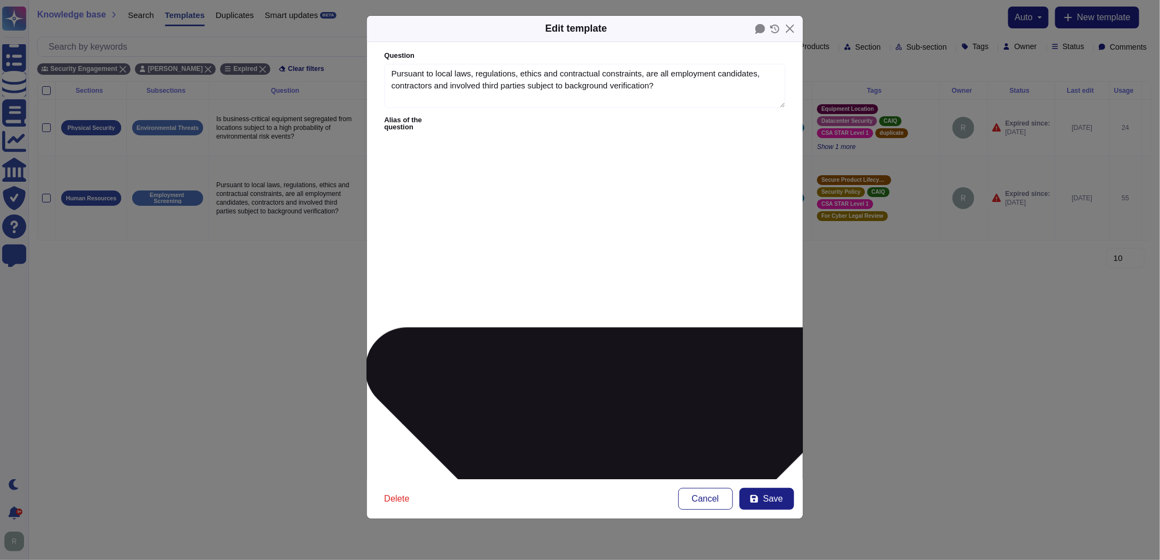
type textarea "Pursuant to local laws, regulations, ethics and contractual constraints, are al…"
type textarea "Do you perform pre-employment screening (PES), including background checks, for…"
type textarea "Pursuant to local laws, regulations, ethics and contractual constraints are all…"
type textarea "Do you perform background screenings or multi-state background checks on all em…"
type textarea "Does your organization perform background screening or checks prior to allowing…"
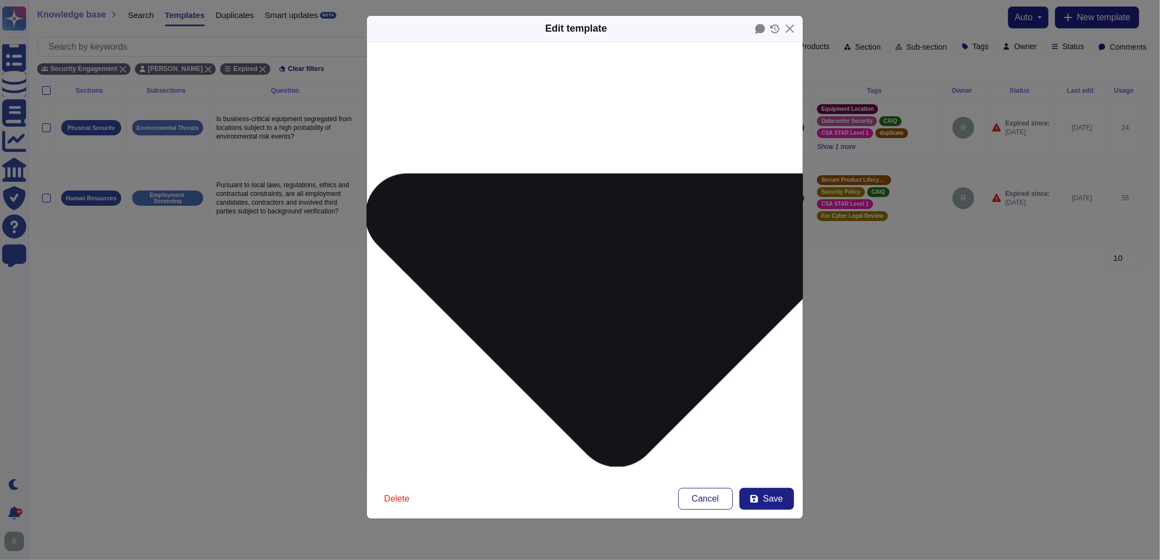
scroll to position [182, 0]
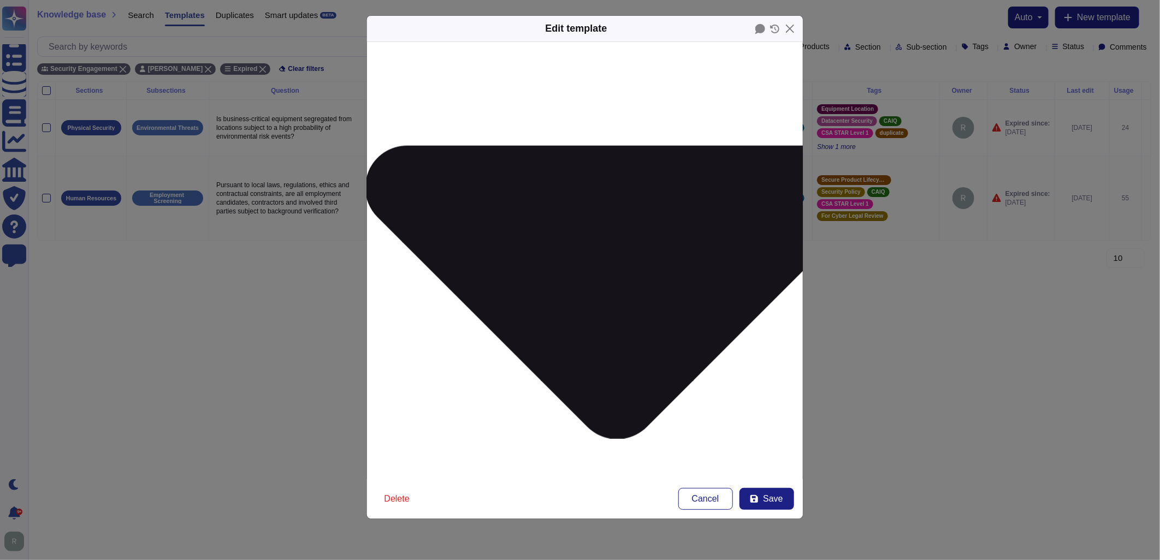
type textarea "Does your company require background checks on all employees, including crimina…"
type textarea "Are your employee subjected to background investigation checks including below …"
type textarea "Pursuant to local laws, regulations, ethics and contractual constraints, are al…"
type textarea "17.Does the company perform background checks/drug testing on all new employees…"
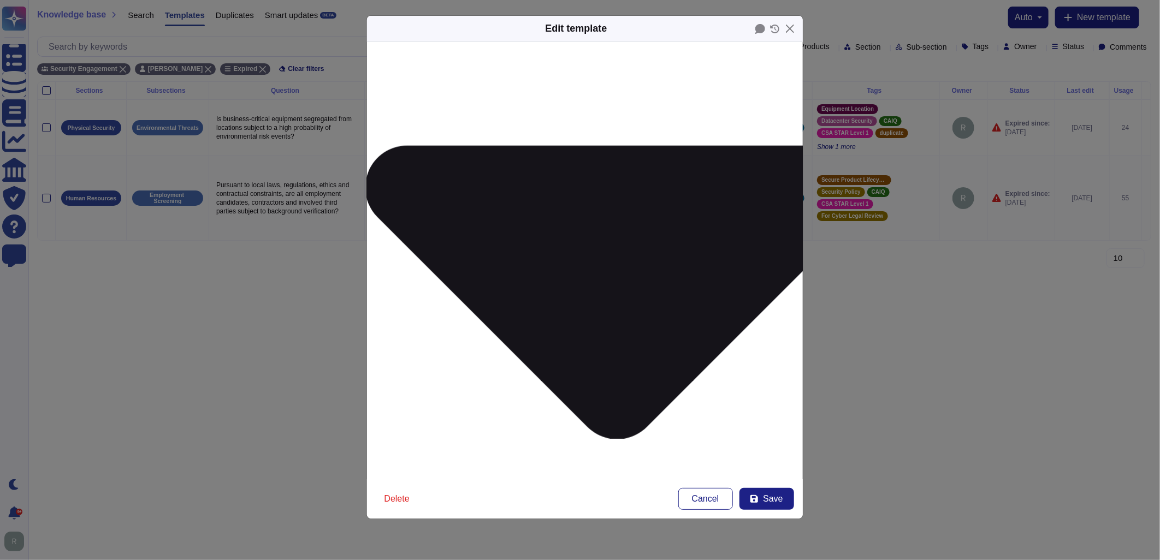
type textarea "Does your company require background checks on all employees, including crimina…"
type textarea "Are your employee subjected to background investigation checks including below …"
type textarea "Pursuant to local laws, regulations, ethics and contractual constraints, are al…"
type textarea "17Does the company perform background checks/drug testing on all new employees …"
type textarea "Does your company require background checks on all employees, including crimina…"
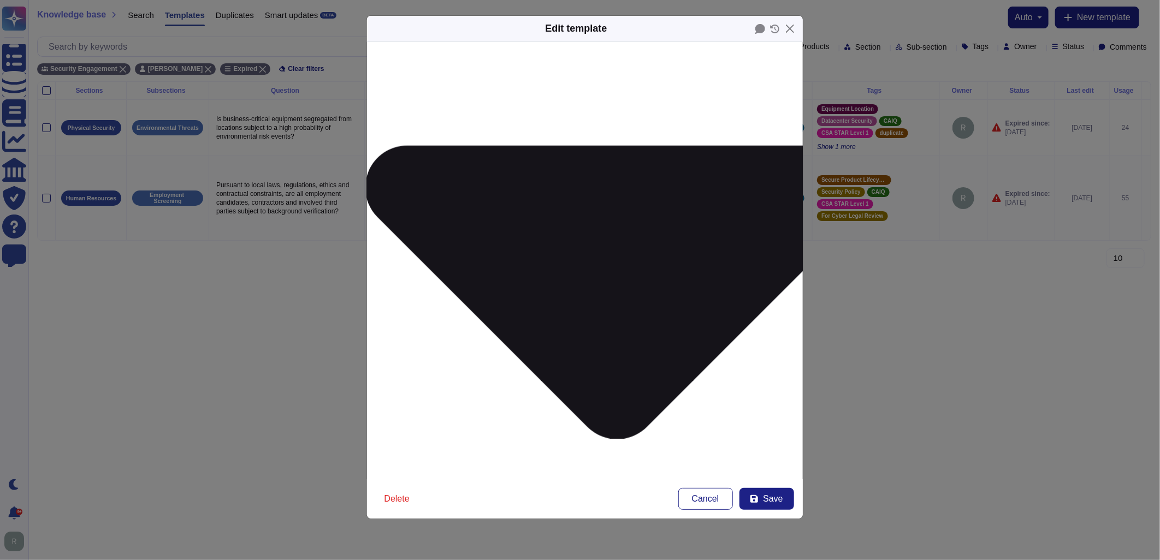
type textarea "Are your employee subjected to background investigation checks including below …"
type textarea "Pursuant to local laws, regulations, ethics and contractual constraints, are al…"
type textarea "1Does the company perform background checks/drug testing on all new employees p…"
type textarea "Does your company require background checks on all employees, including crimina…"
type textarea "Are your employee subjected to background investigation checks including below …"
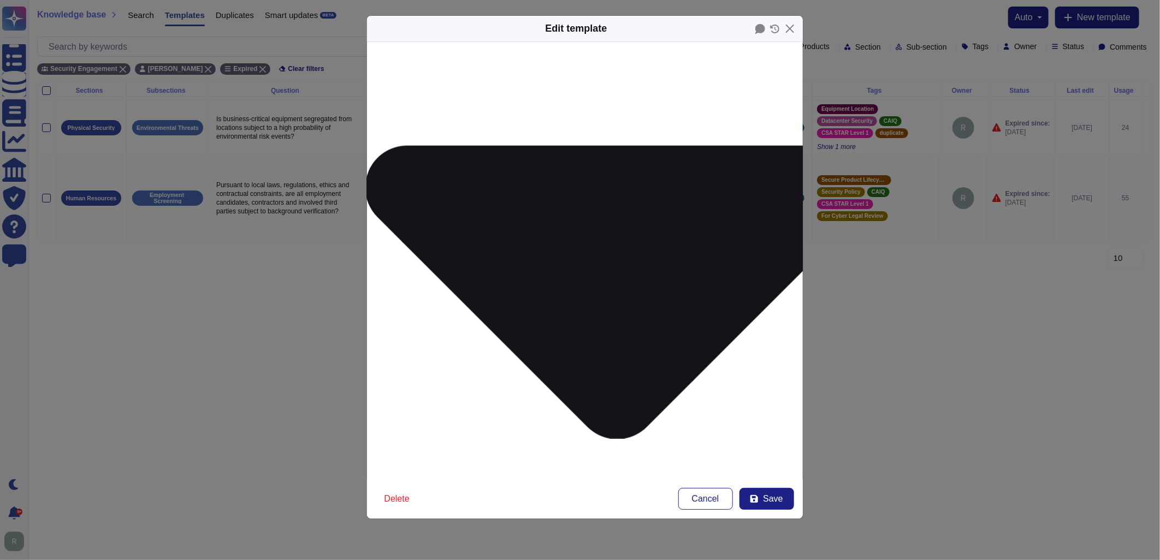
type textarea "Pursuant to local laws, regulations, ethics and contractual constraints, are al…"
type textarea "Does the company perform background checks/drug testing on all new employees pr…"
type textarea "Does your company require background checks on all employees, including crimina…"
type textarea "Are your employee subjected to background investigation checks including below …"
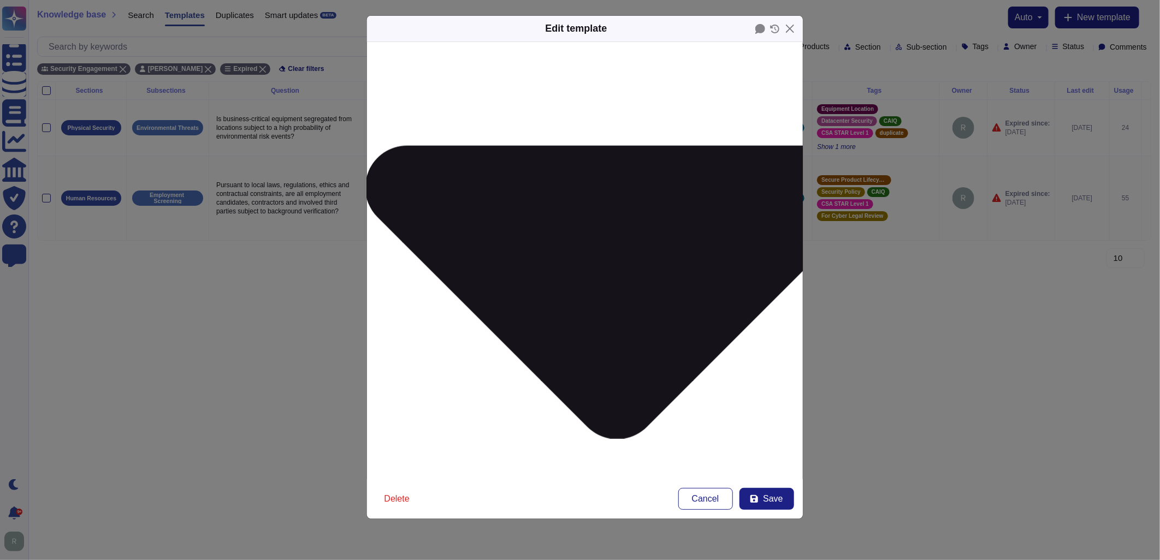
type textarea "Pursuant to local laws, regulations, ethics and contractual constraints, are al…"
type textarea "4.1Does your company ensure successful background checks have been completed be…"
type textarea "Does your company require background checks on all employees, including crimina…"
type textarea "Are your employee subjected to background investigation checks including below …"
type textarea "Pursuant to local laws, regulations, ethics and contractual constraints, are al…"
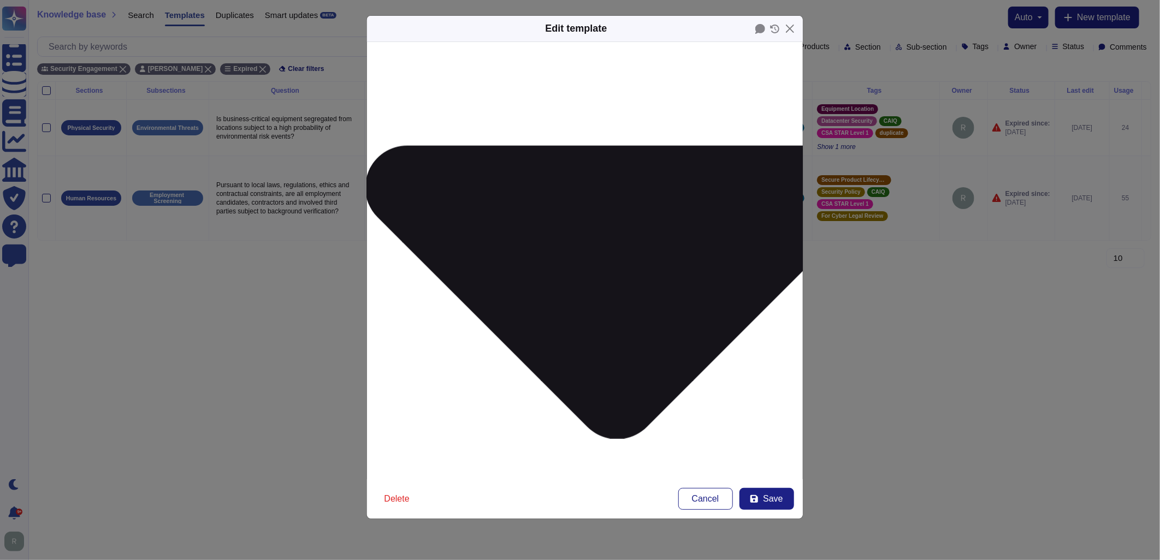
type textarea "4.Does your company ensure successful background checks have been completed bef…"
type textarea "Does your company require background checks on all employees, including crimina…"
type textarea "Are your employee subjected to background investigation checks including below …"
type textarea "Pursuant to local laws, regulations, ethics and contractual constraints, are al…"
type textarea "4Does your company ensure successful background checks have been completed befo…"
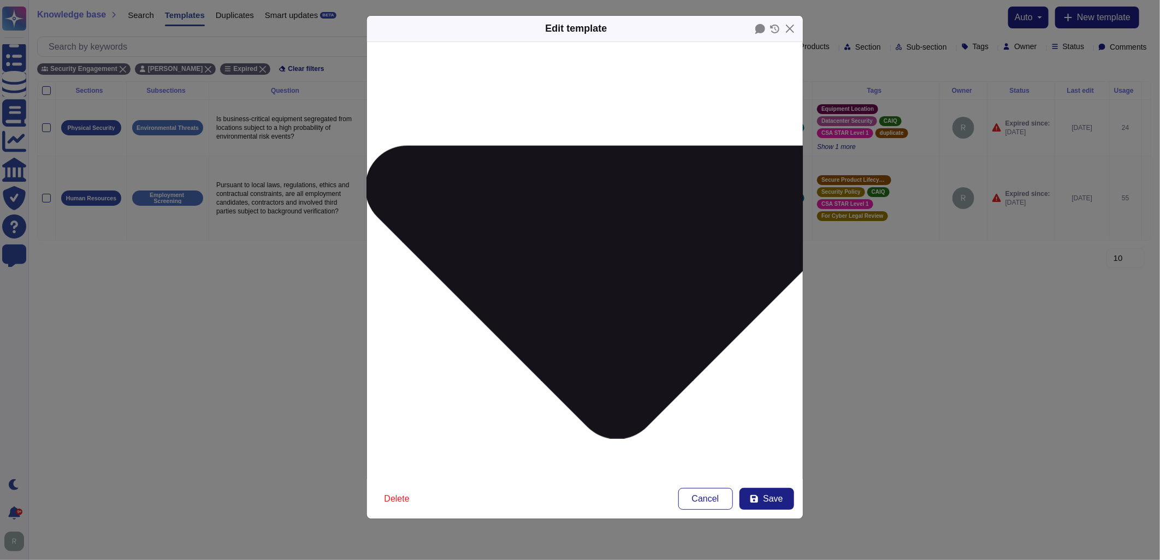
type textarea "Does your company require background checks on all employees, including crimina…"
type textarea "Are your employee subjected to background investigation checks including below …"
type textarea "Pursuant to local laws, regulations, ethics and contractual constraints, are al…"
type textarea "Does your company ensure successful background checks have been completed befor…"
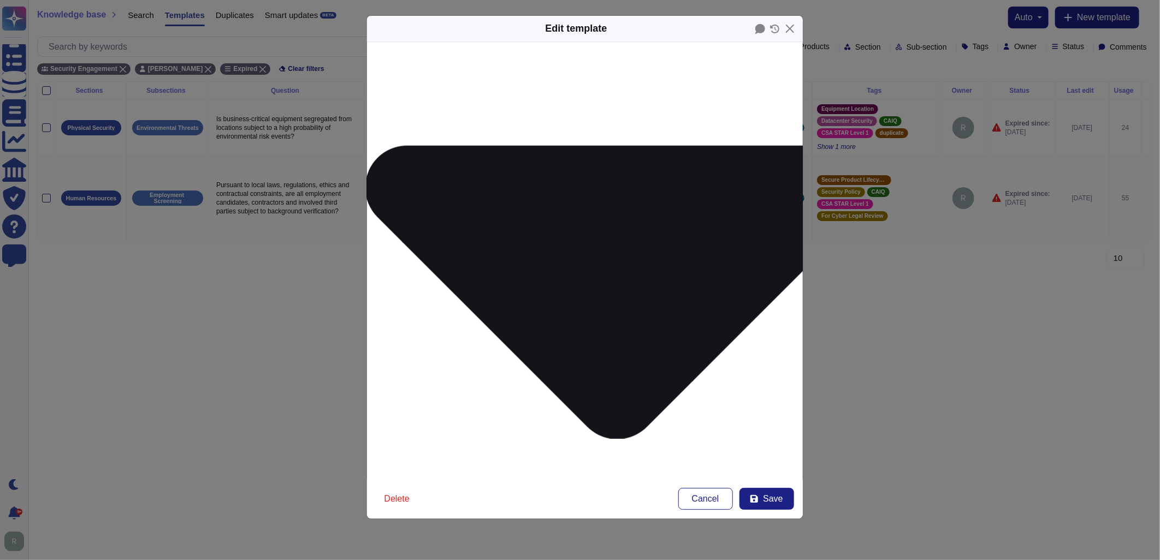
type textarea "Does your company require background checks on all employees, including crimina…"
type textarea "Are your employee subjected to background investigation checks including below …"
type textarea "Pursuant to local laws, regulations, ethics and contractual constraints, are al…"
type textarea "*5.5Are all employment candidates, contractors and involved third parties subje…"
type textarea "Does your company require background checks on all employees, including crimina…"
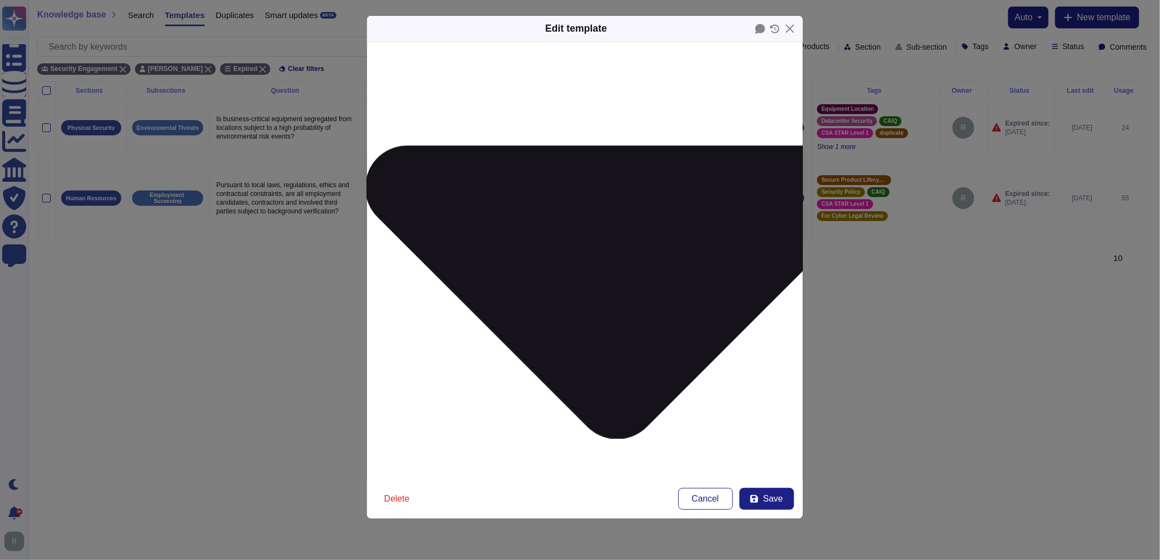
type textarea "Are your employee subjected to background investigation checks including below …"
type textarea "Pursuant to local laws, regulations, ethics and contractual constraints, are al…"
type textarea "*5.Are all employment candidates, contractors and involved third parties subjec…"
type textarea "Does your company require background checks on all employees, including crimina…"
type textarea "Are your employee subjected to background investigation checks including below …"
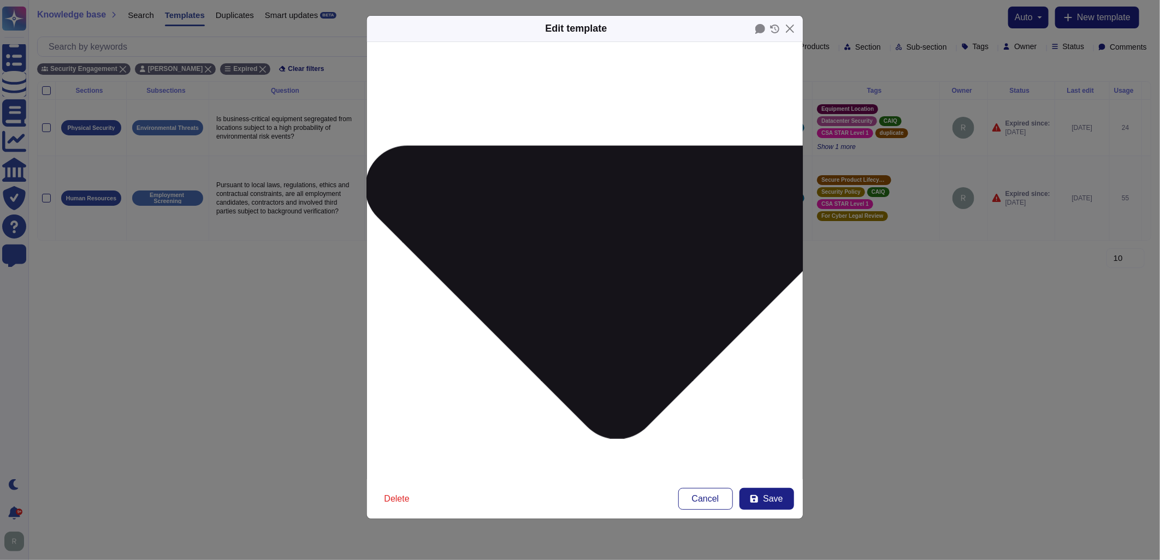
type textarea "Pursuant to local laws, regulations, ethics and contractual constraints, are al…"
type textarea "*5Are all employment candidates, contractors and involved third parties subject…"
type textarea "Does your company require background checks on all employees, including crimina…"
type textarea "Are your employee subjected to background investigation checks including below …"
type textarea "Pursuant to local laws, regulations, ethics and contractual constraints, are al…"
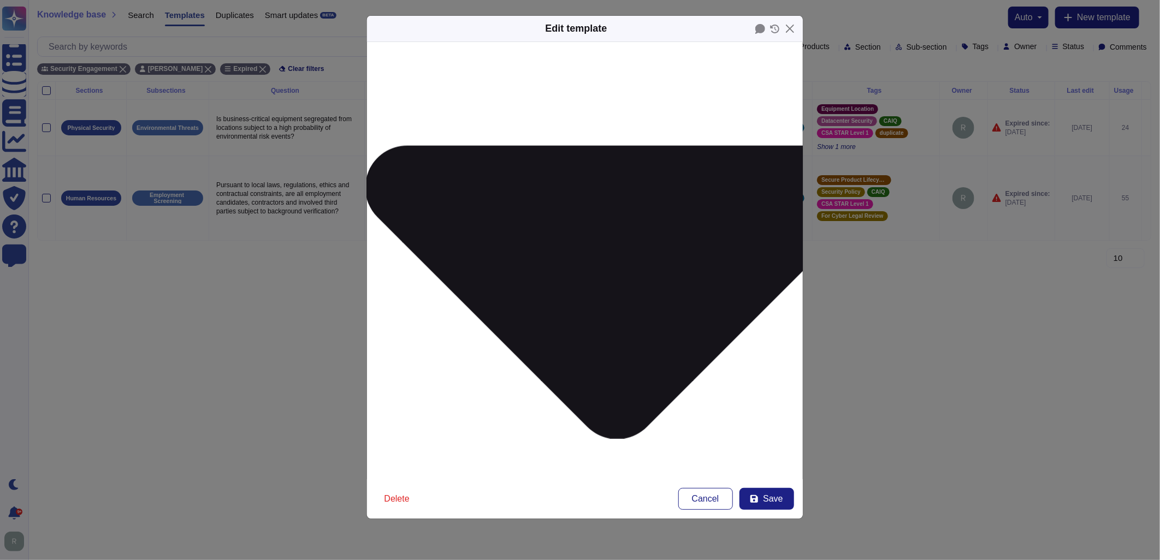
type textarea "*Are all employment candidates, contractors and involved third parties subject …"
type textarea "Does your company require background checks on all employees, including crimina…"
type textarea "Are your employee subjected to background investigation checks including below …"
type textarea "Pursuant to local laws, regulations, ethics and contractual constraints, are al…"
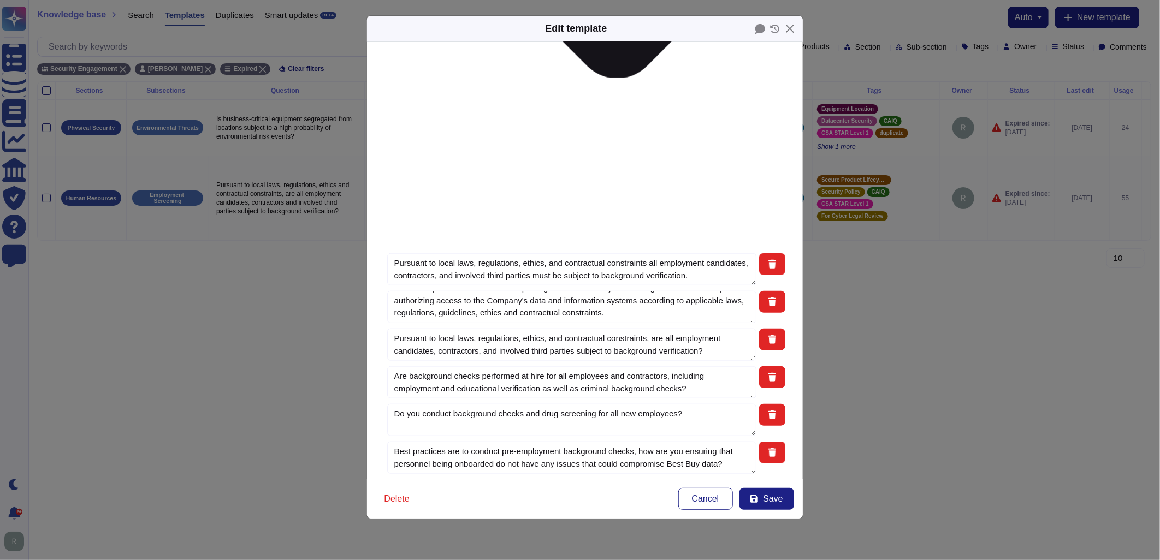
scroll to position [546, 0]
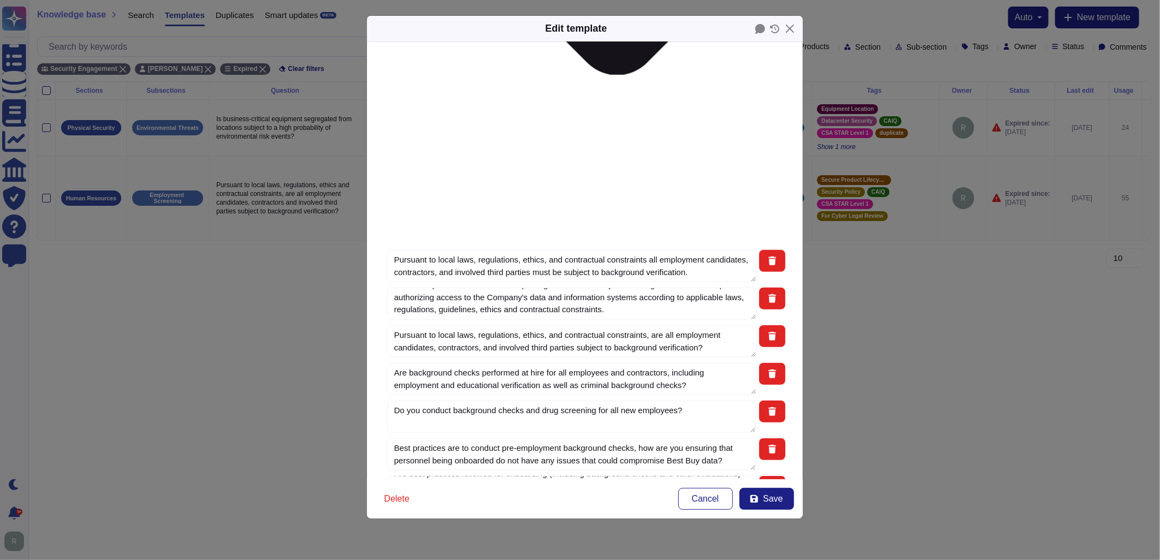
type textarea "Are all employment candidates, contractors and involved third parties subject t…"
drag, startPoint x: 538, startPoint y: 171, endPoint x: 365, endPoint y: 183, distance: 173.6
click at [365, 183] on div "Edit template Question Pursuant to local laws, regulations, ethics and contract…" at bounding box center [580, 280] width 1160 height 560
type textarea "Does your company require background checks on all employees, including crimina…"
type textarea "Are your employee subjected to background investigation checks including below …"
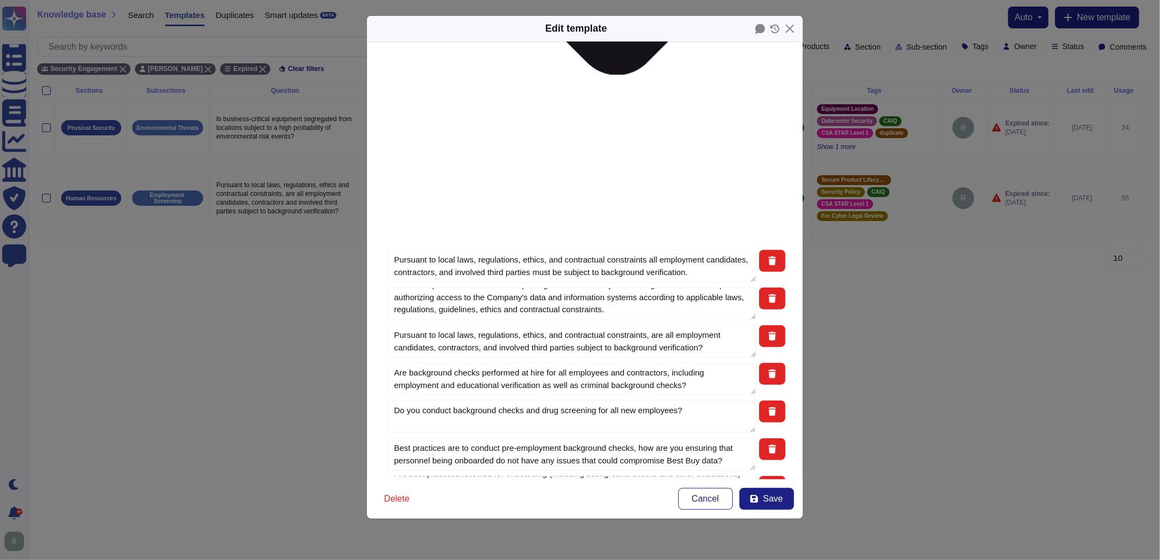
type textarea "Pursuant to local laws, regulations, ethics and contractual constraints, are al…"
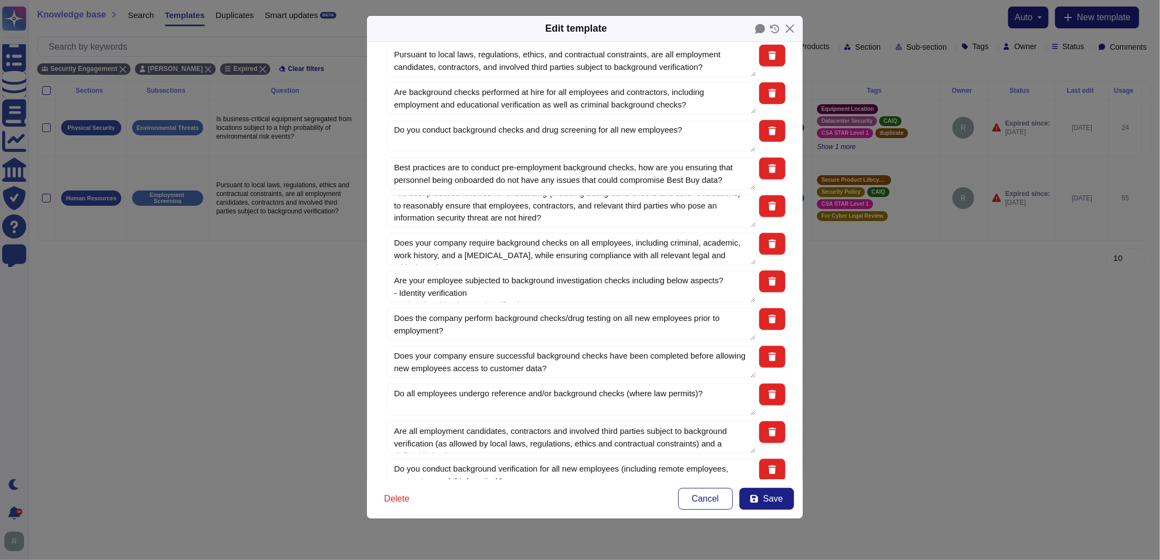
scroll to position [828, 0]
type textarea "Does your company require background checks on all employees, including crimina…"
type textarea "Are your employee subjected to background investigation checks including below …"
click at [762, 500] on button "Save" at bounding box center [766, 499] width 55 height 22
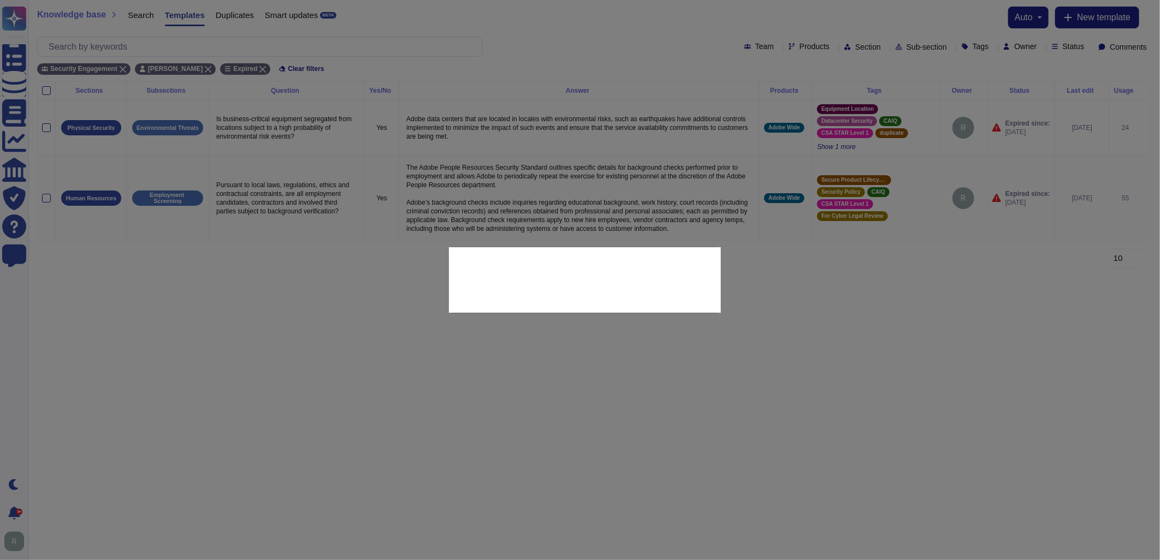
type input "[DATE]"
type textarea "Does your company require background checks on all employees, including crimina…"
type textarea "Are your employee subjected to background investigation checks including below …"
type textarea "17. Does the company perform background checks/drug testing on all new employee…"
type textarea "4.1 Does your company ensure successful background checks have been completed b…"
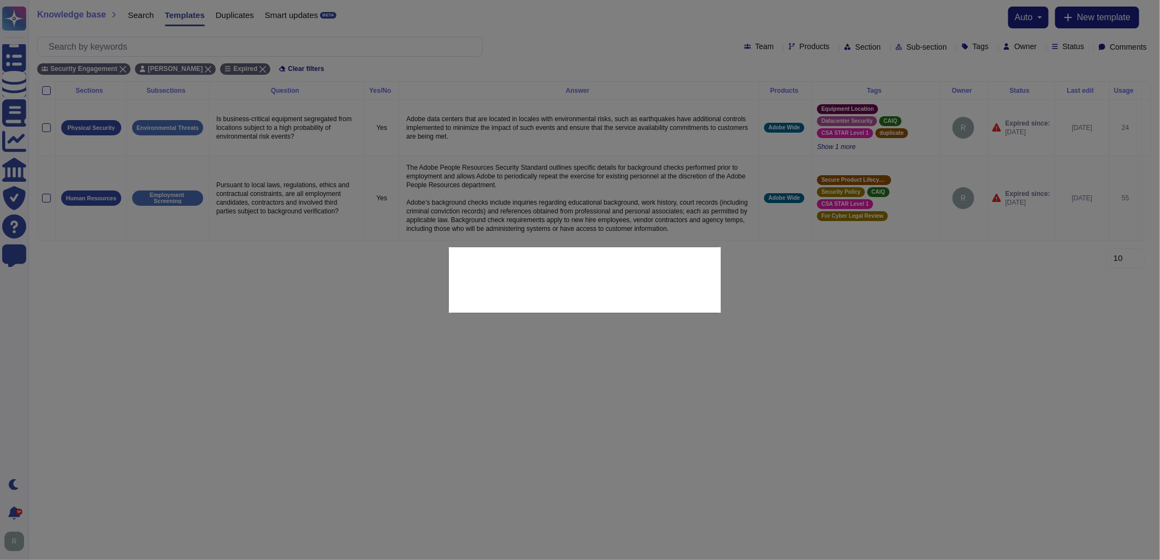
type textarea "*5.5*Are all employment candidates, contractors and involved third parties subj…"
type textarea "Pursuant to local laws, regulations, ethics and contractual constraints, are al…"
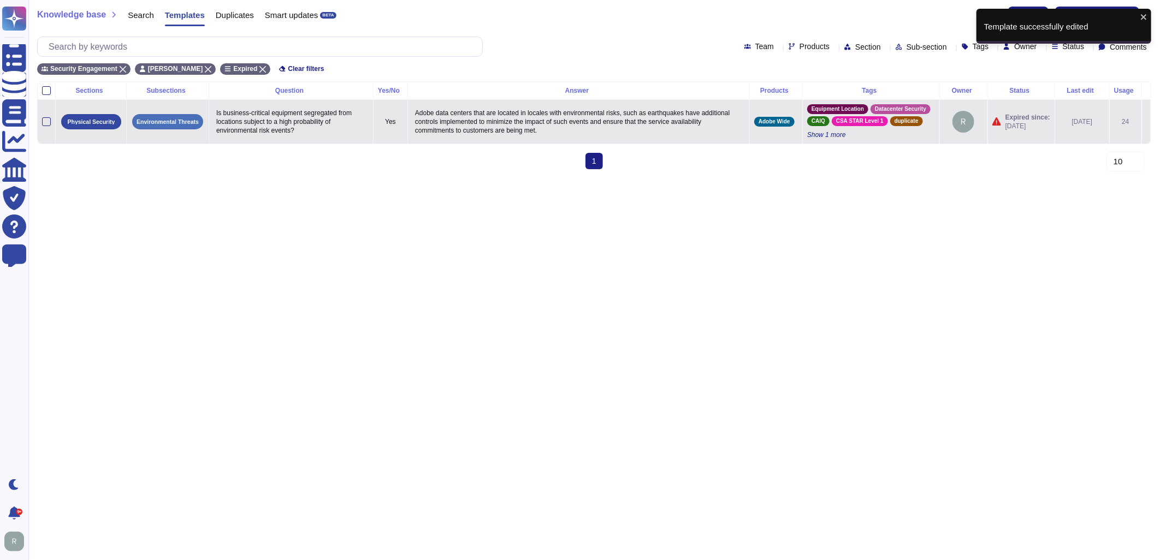
click at [298, 126] on p "Is business-critical equipment segregated from locations subject to a high prob…" at bounding box center [291, 122] width 155 height 32
type textarea "Is business-critical equipment segregated from locations subject to a high prob…"
click at [298, 126] on textarea "Is business-critical equipment segregated from locations subject to a high prob…" at bounding box center [290, 124] width 153 height 37
click at [481, 134] on p "Adobe data centers that are located in locales with environmental risks, such a…" at bounding box center [578, 122] width 333 height 32
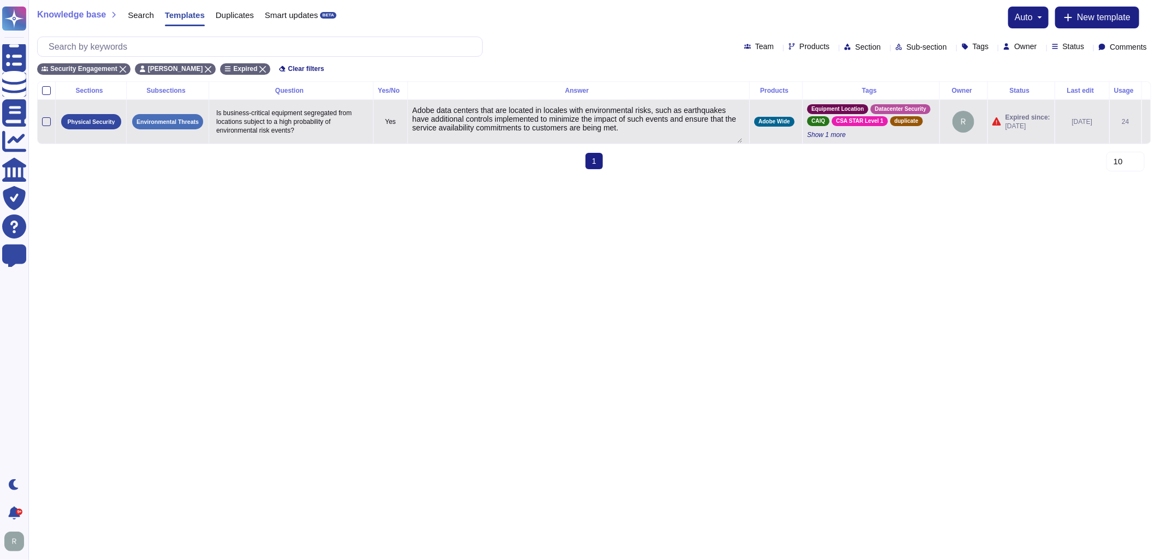
type textarea "Adobe data centers that are located in locales with environmental risks, such a…"
click at [275, 116] on p "Is business-critical equipment segregated from locations subject to a high prob…" at bounding box center [291, 122] width 155 height 32
type textarea "Is business-critical equipment segregated from locations subject to a high prob…"
click at [282, 121] on textarea "Is business-critical equipment segregated from locations subject to a high prob…" at bounding box center [290, 124] width 153 height 37
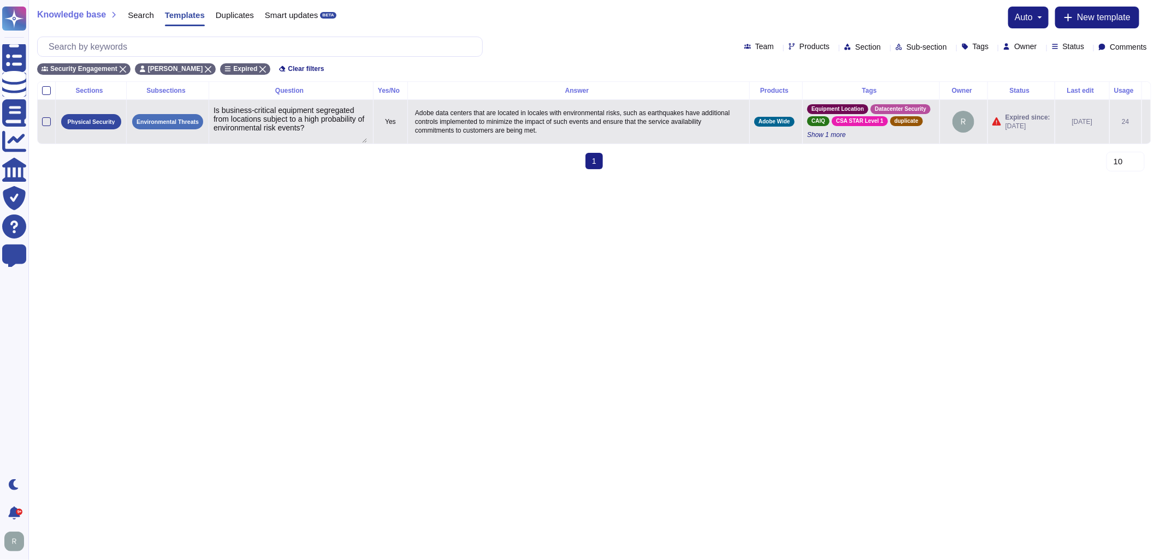
click at [282, 121] on textarea "Is business-critical equipment segregated from locations subject to a high prob…" at bounding box center [290, 124] width 153 height 37
click at [1146, 122] on icon at bounding box center [1146, 122] width 0 height 0
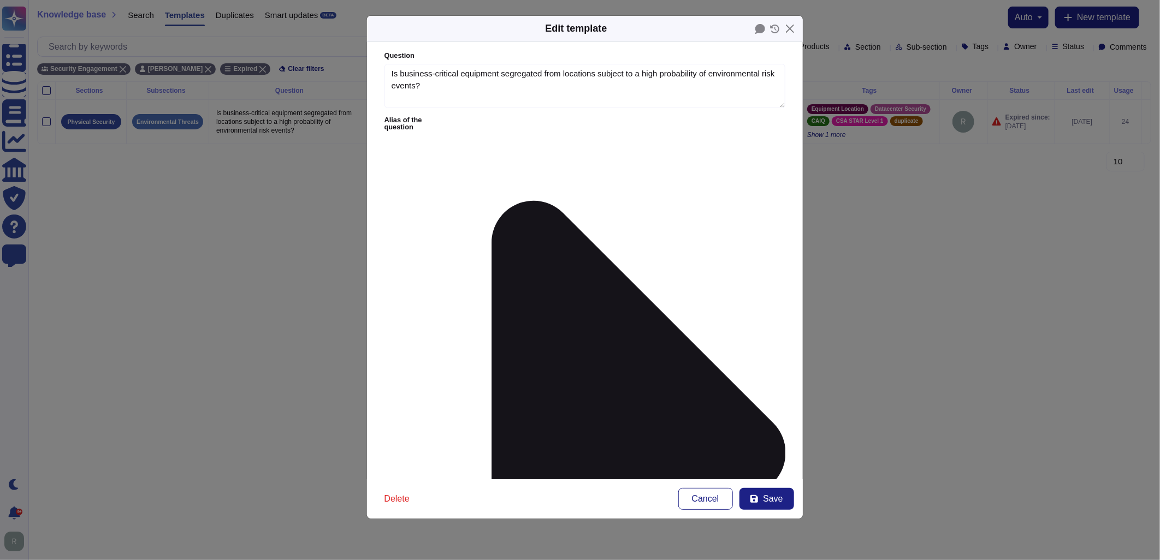
type textarea "Is business-critical equipment segregated from locations subject to a high prob…"
type textarea "Adobe data centers that are located in locales with environmental risks, such a…"
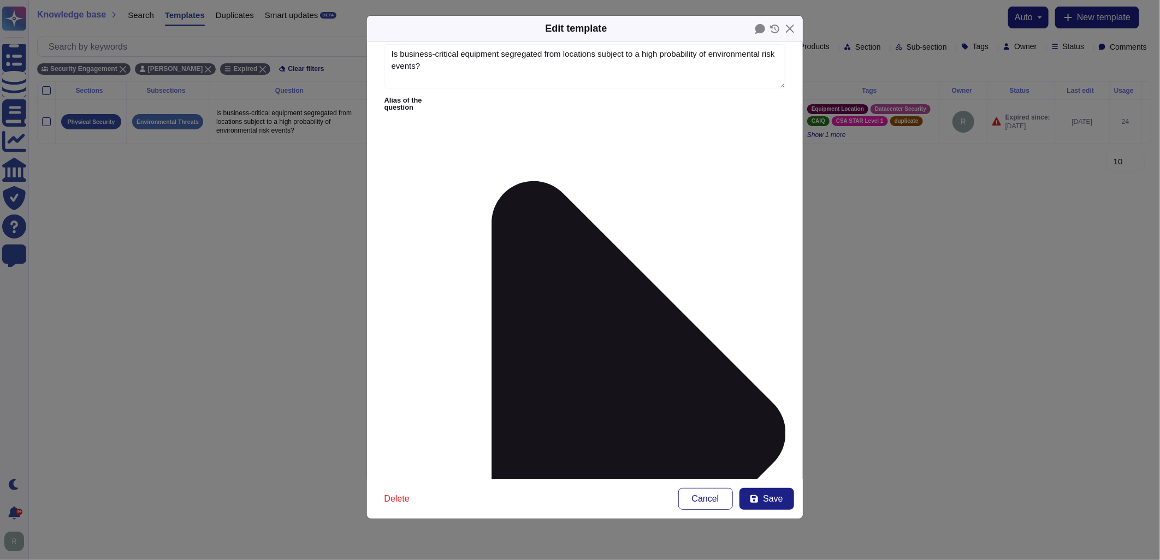
scroll to position [46, 0]
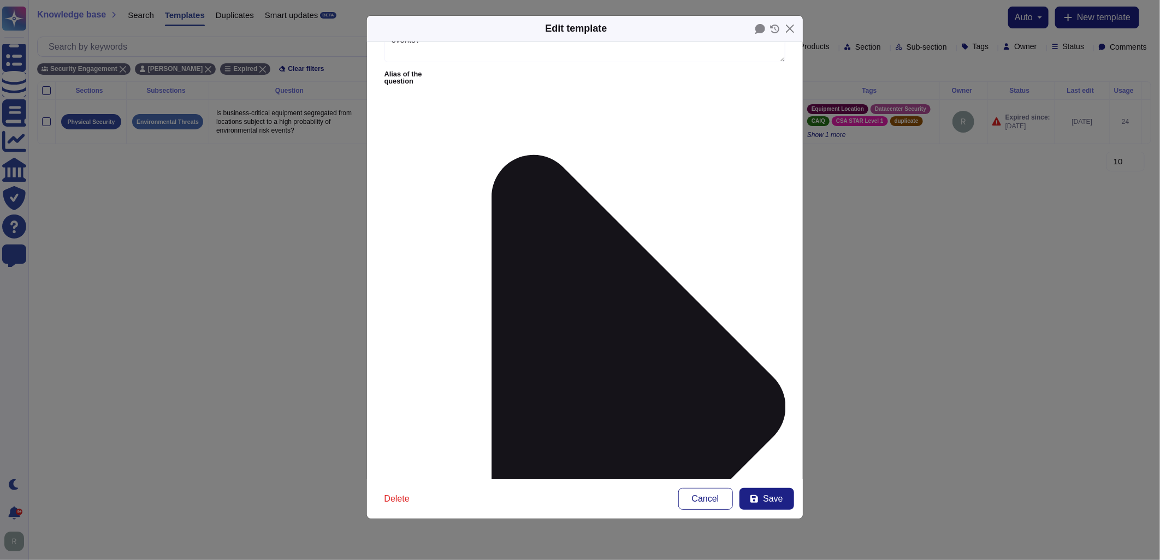
click at [759, 497] on icon at bounding box center [754, 499] width 9 height 9
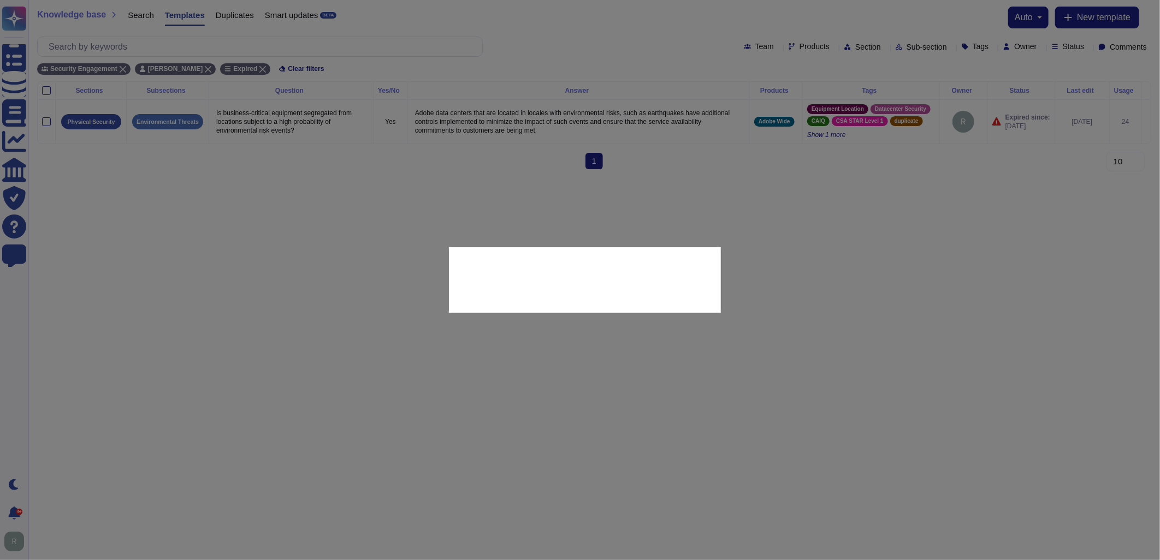
type input "[DATE]"
